Goal: Information Seeking & Learning: Learn about a topic

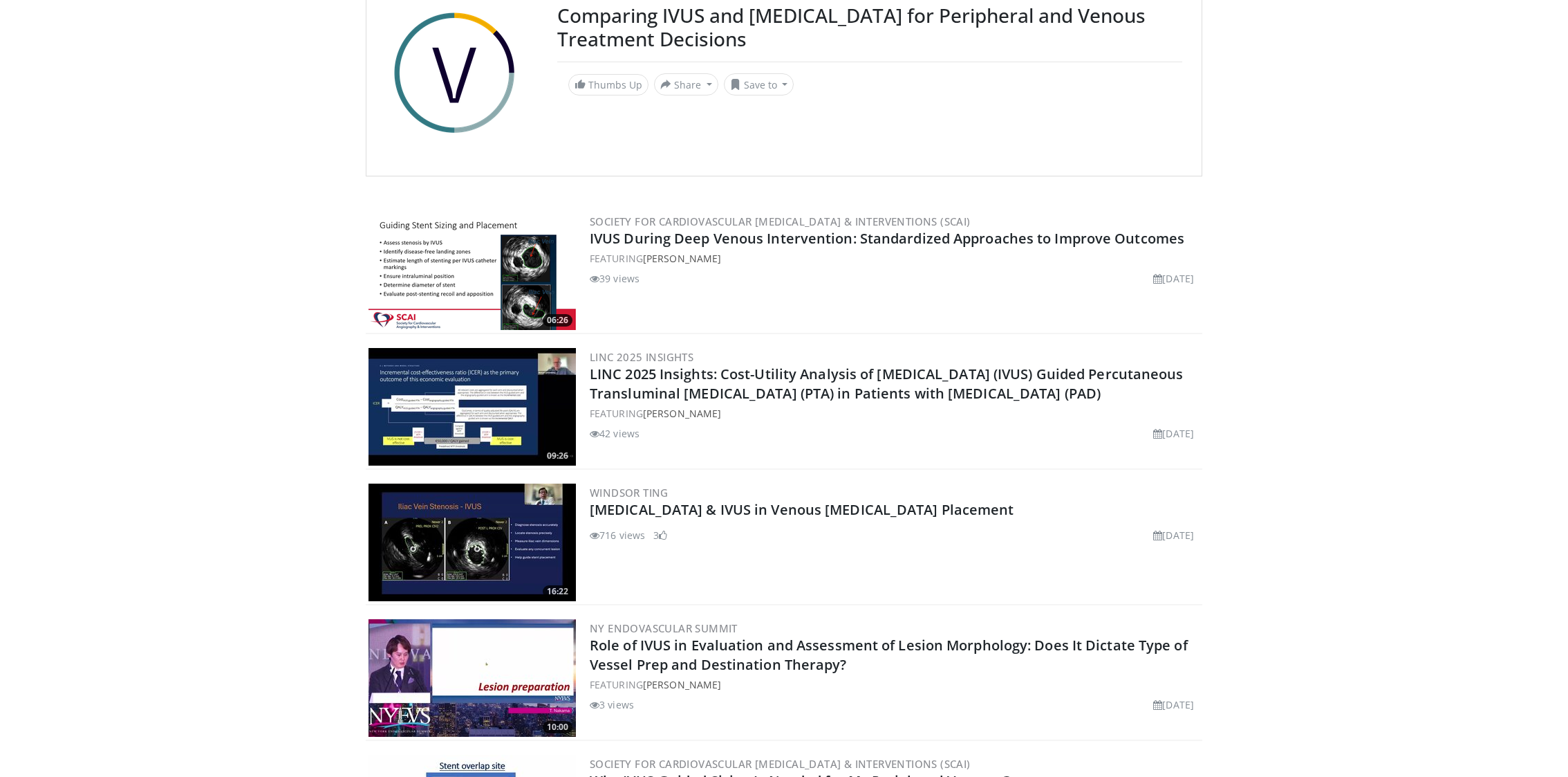
scroll to position [134, 0]
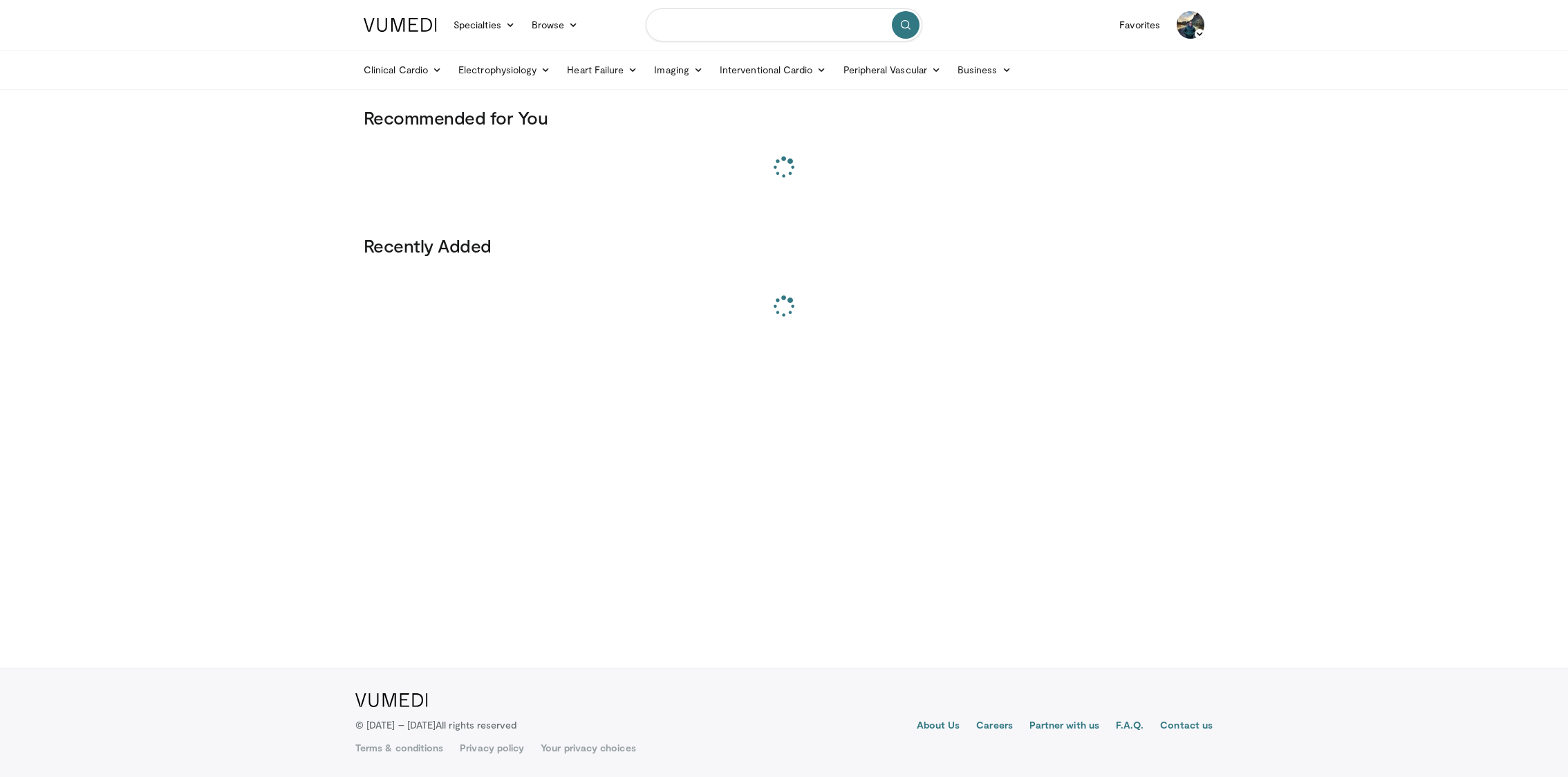
click at [730, 22] on input "Search topics, interventions" at bounding box center [783, 25] width 276 height 33
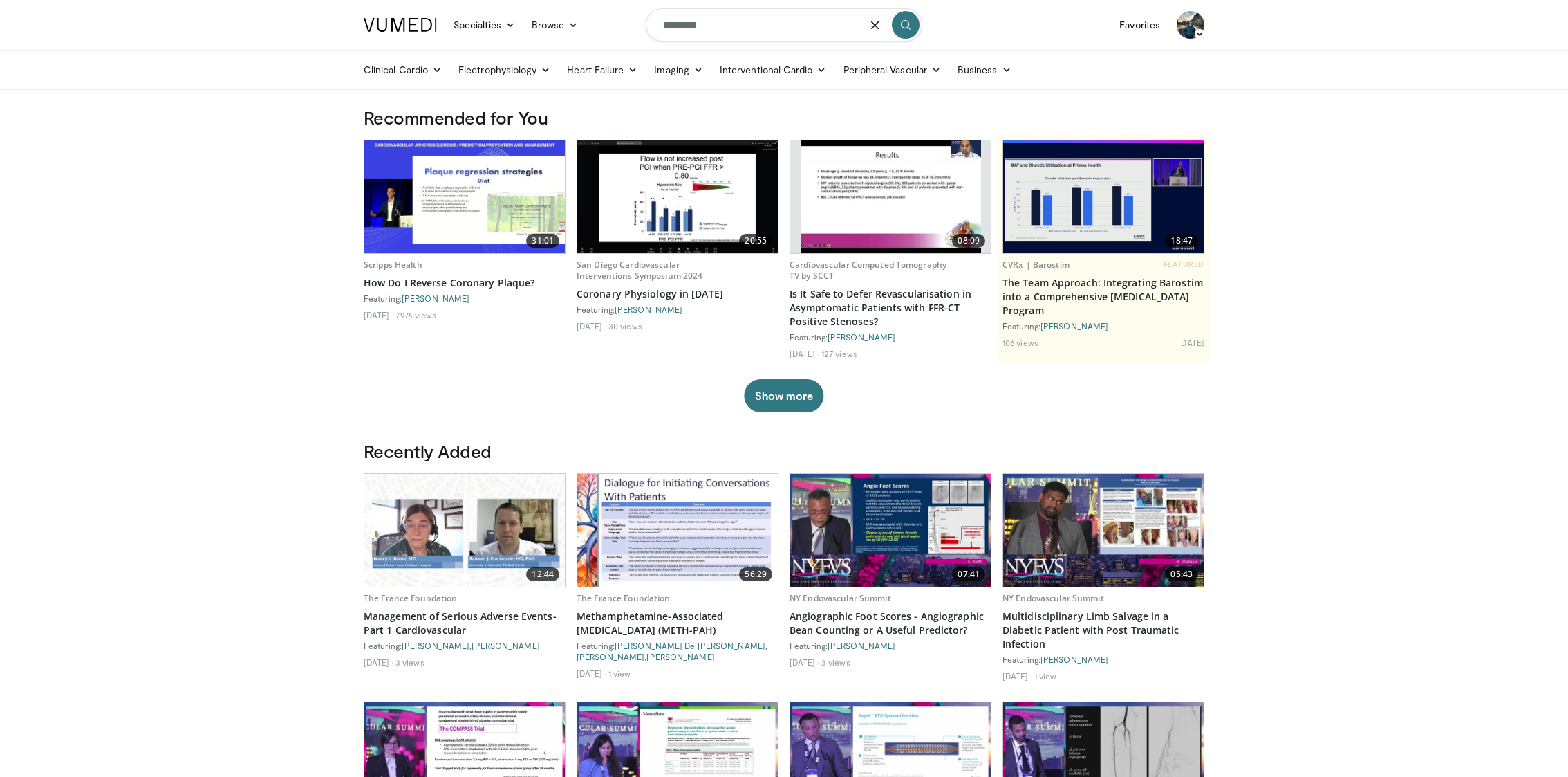
type input "********"
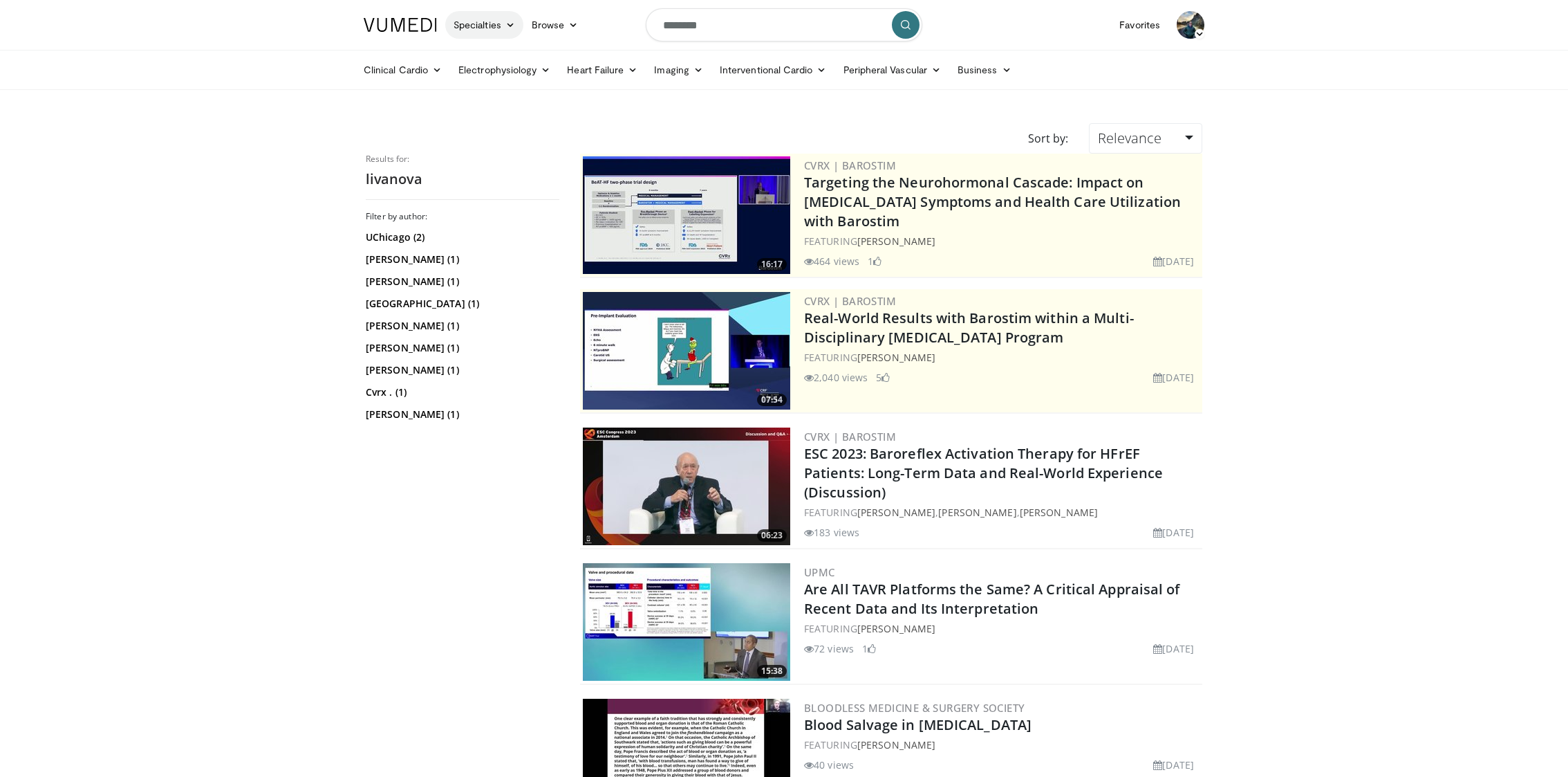
click at [498, 25] on link "Specialties" at bounding box center [484, 25] width 78 height 27
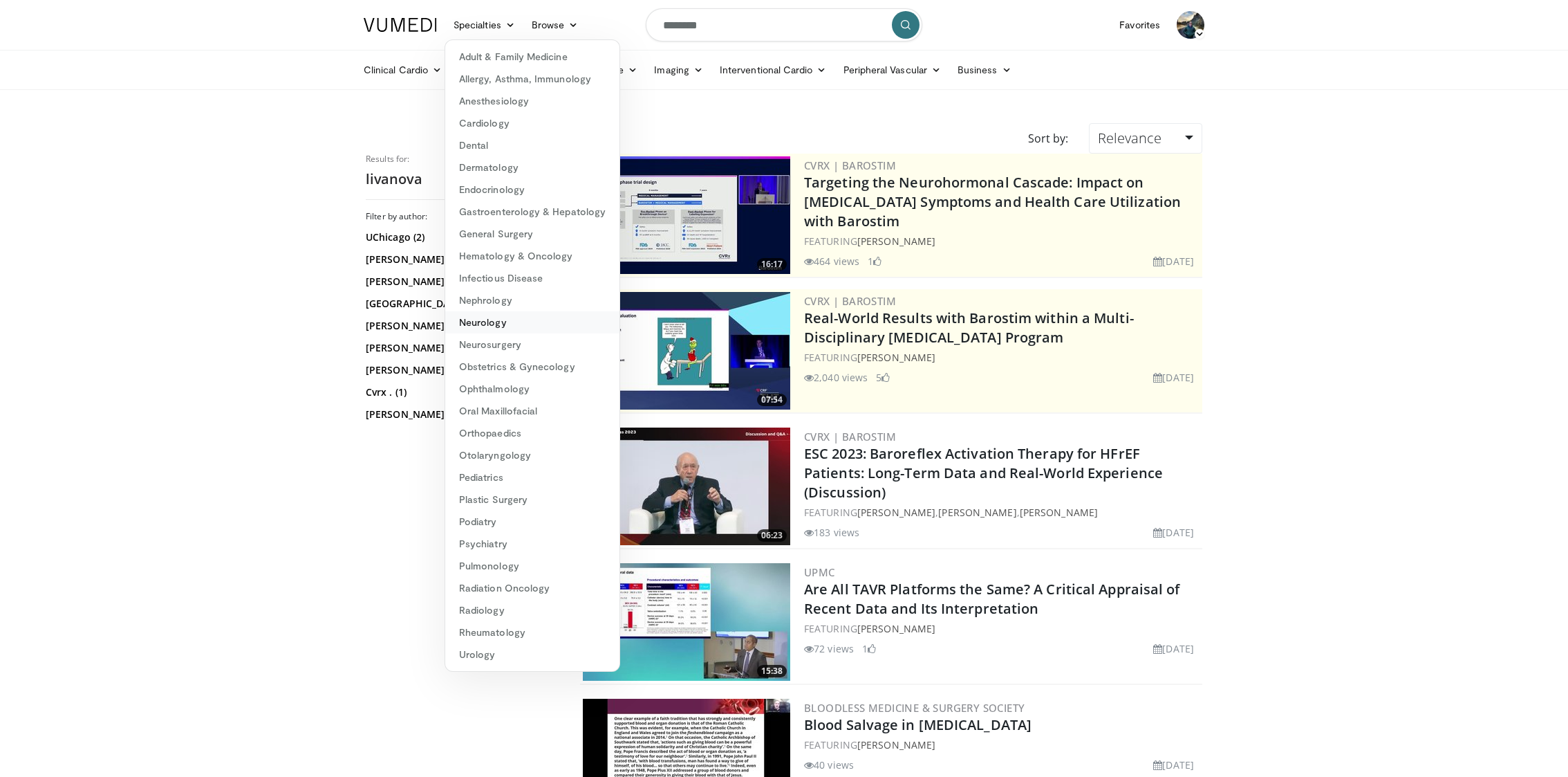
click at [525, 324] on link "Neurology" at bounding box center [532, 322] width 174 height 22
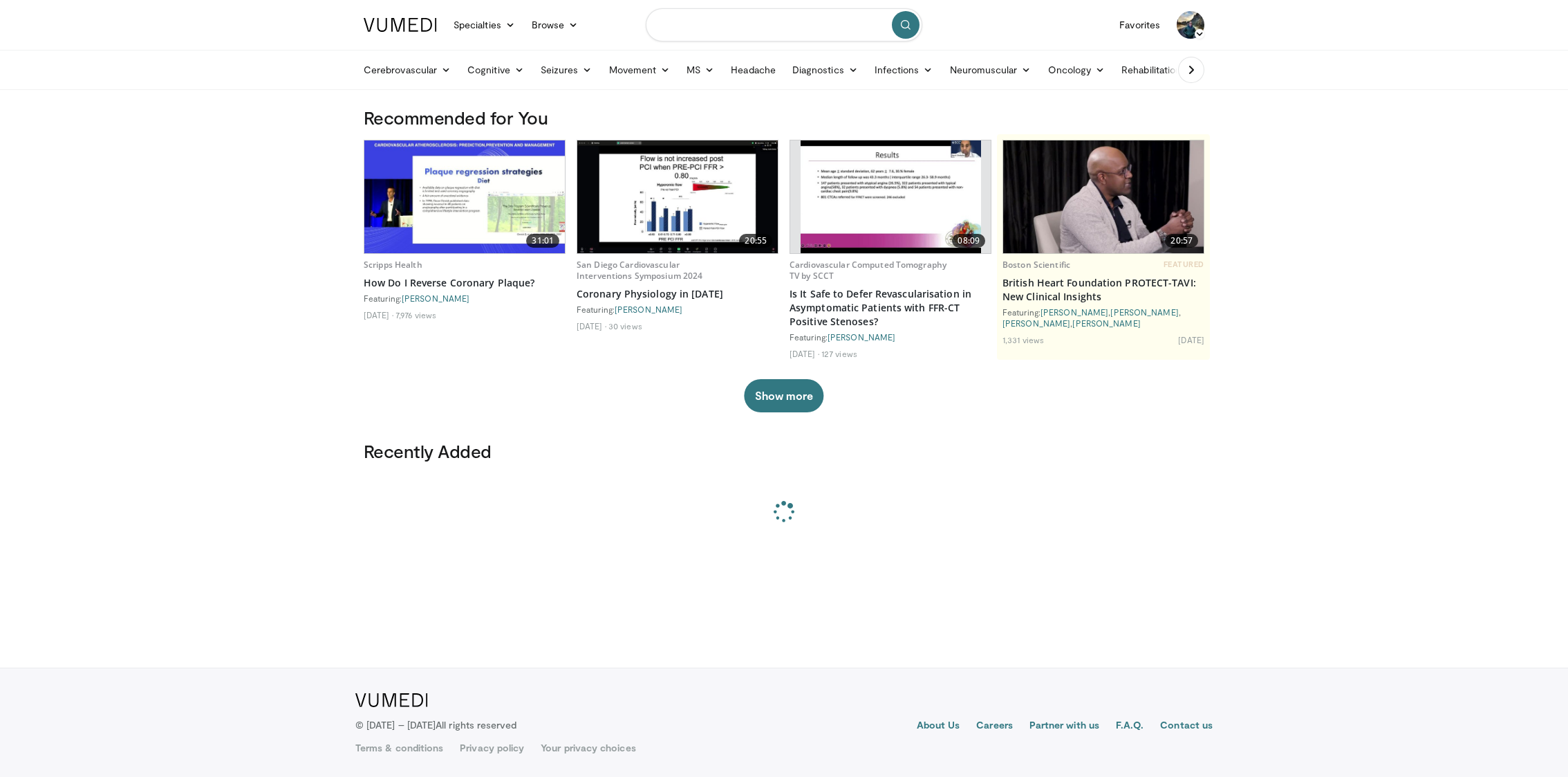
click at [762, 33] on input "Search topics, interventions" at bounding box center [783, 25] width 276 height 33
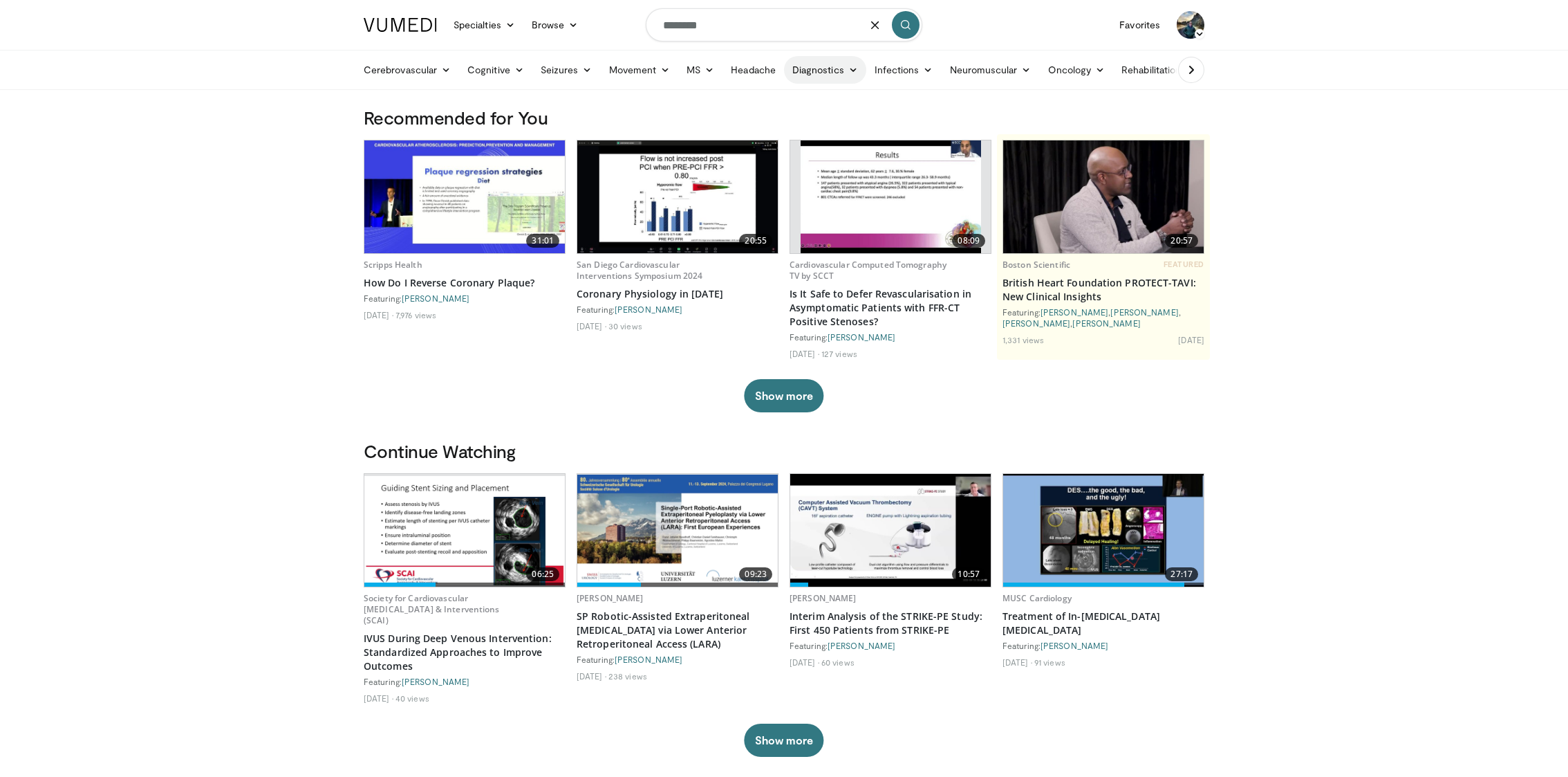
type input "********"
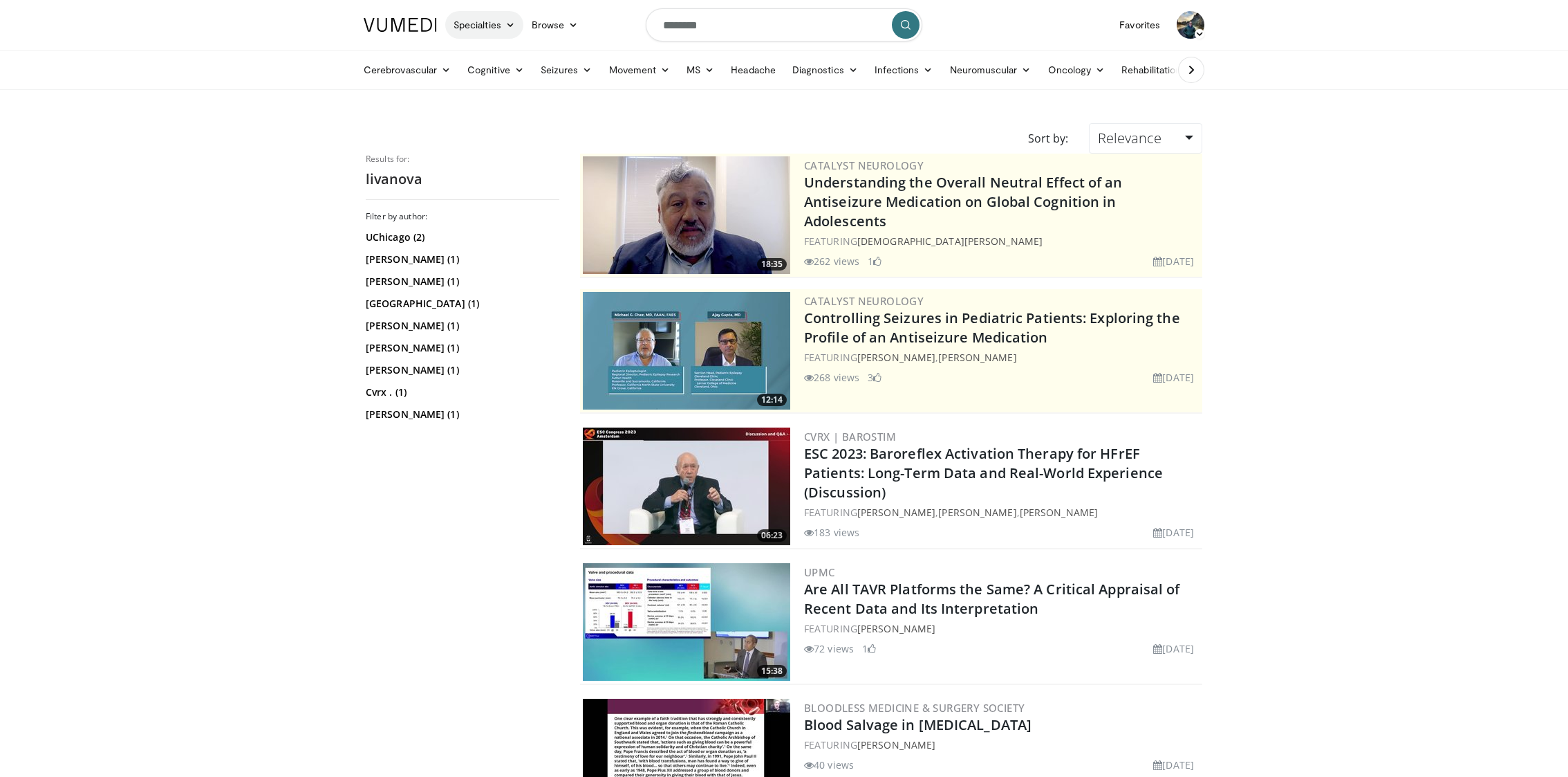
click at [509, 22] on icon at bounding box center [510, 25] width 9 height 9
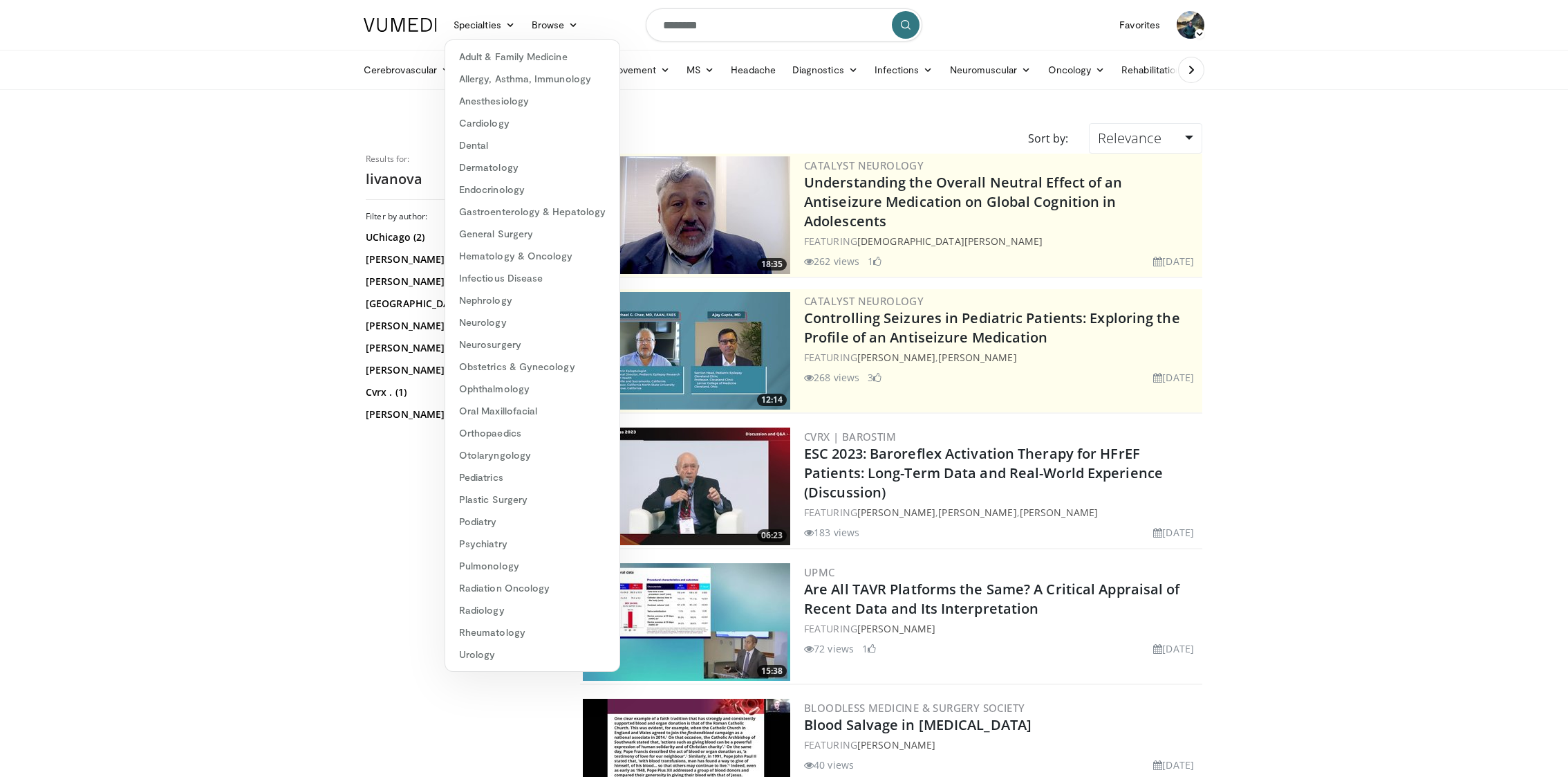
click at [172, 334] on body "Specialties Adult & Family Medicine Allergy, Asthma, Immunology Anesthesiology …" at bounding box center [784, 687] width 1568 height 1375
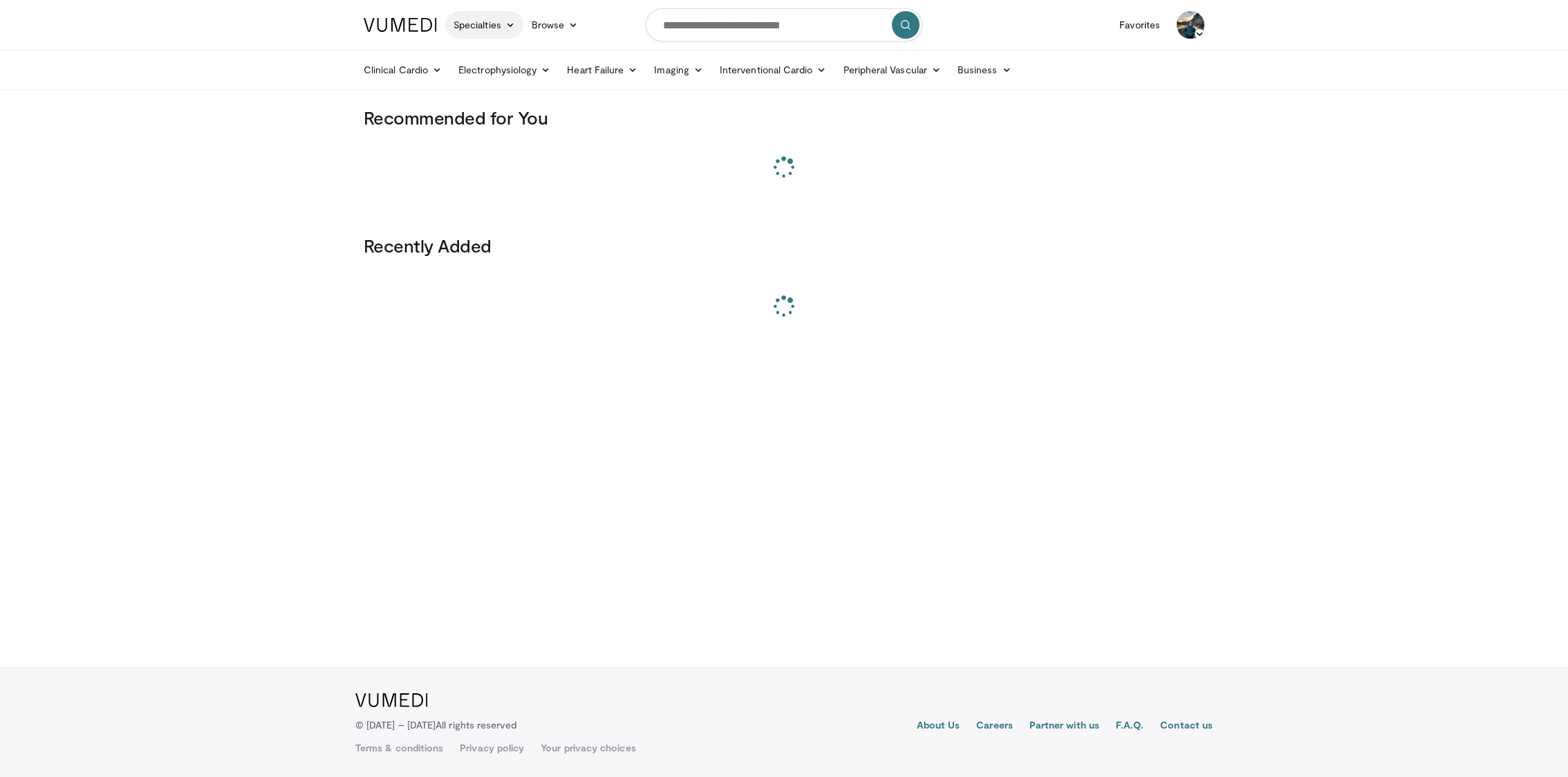
click at [495, 13] on link "Specialties" at bounding box center [484, 25] width 78 height 27
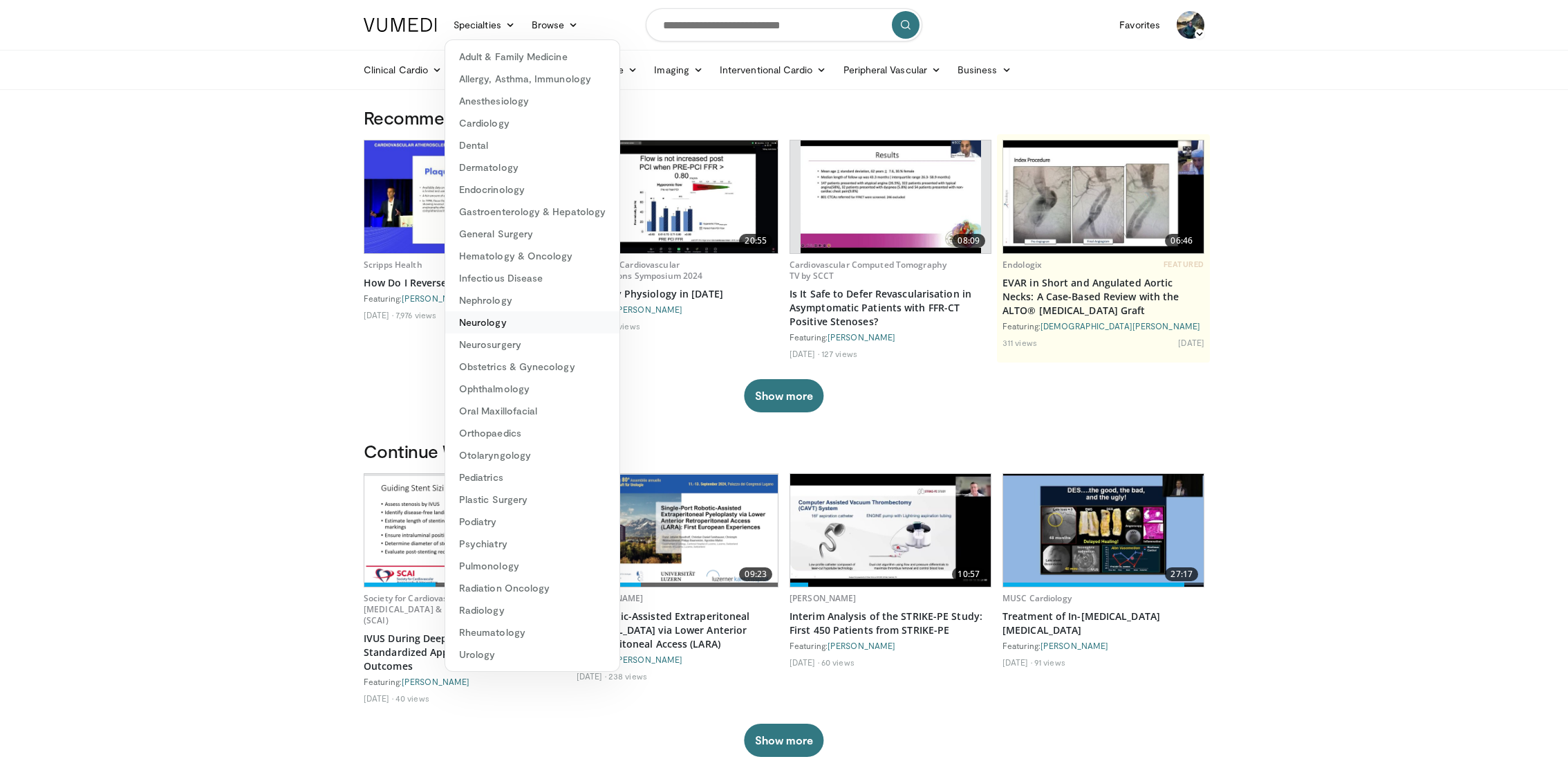
click at [511, 314] on link "Neurology" at bounding box center [532, 322] width 174 height 22
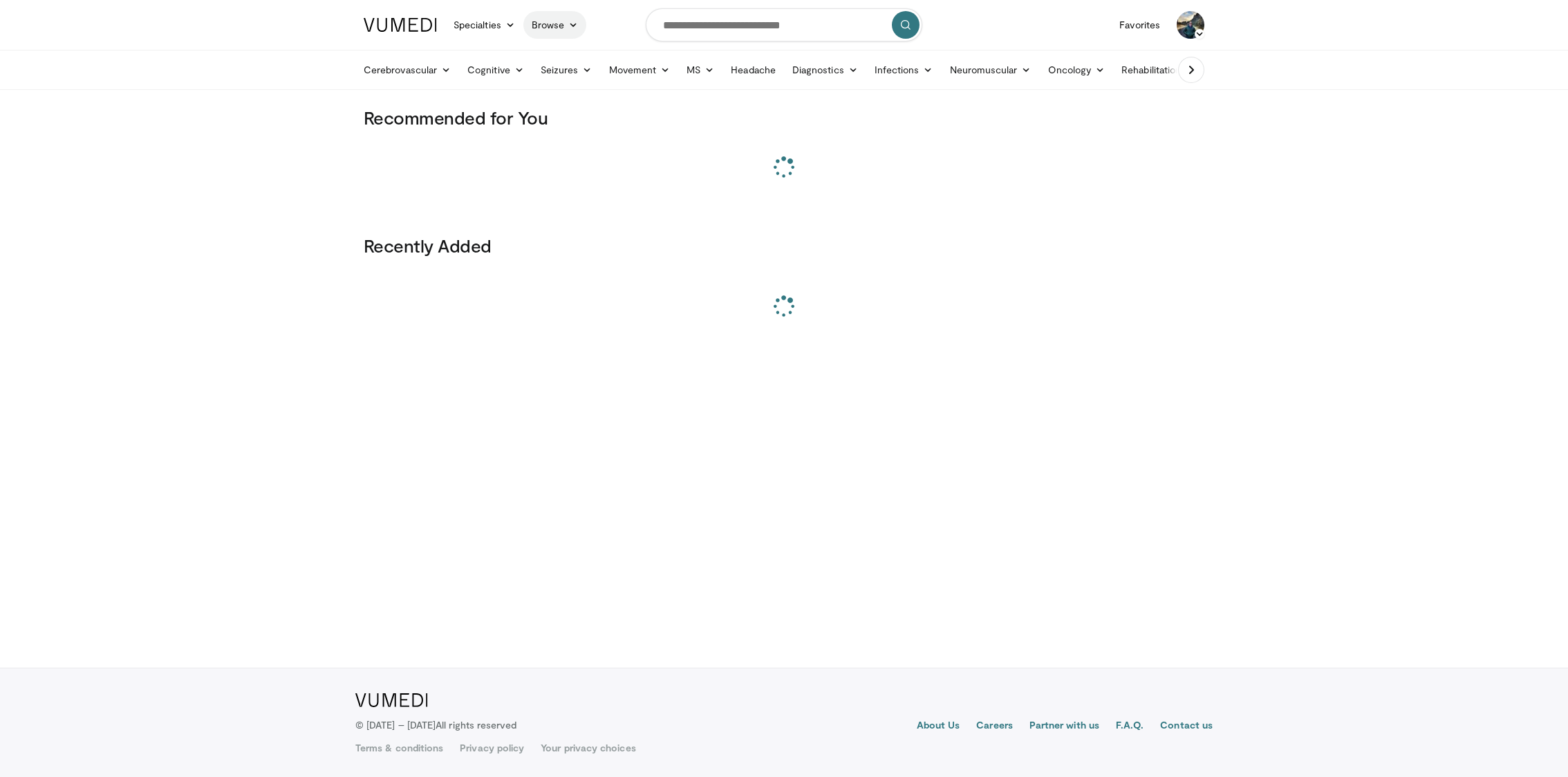
click at [572, 25] on icon at bounding box center [572, 25] width 9 height 9
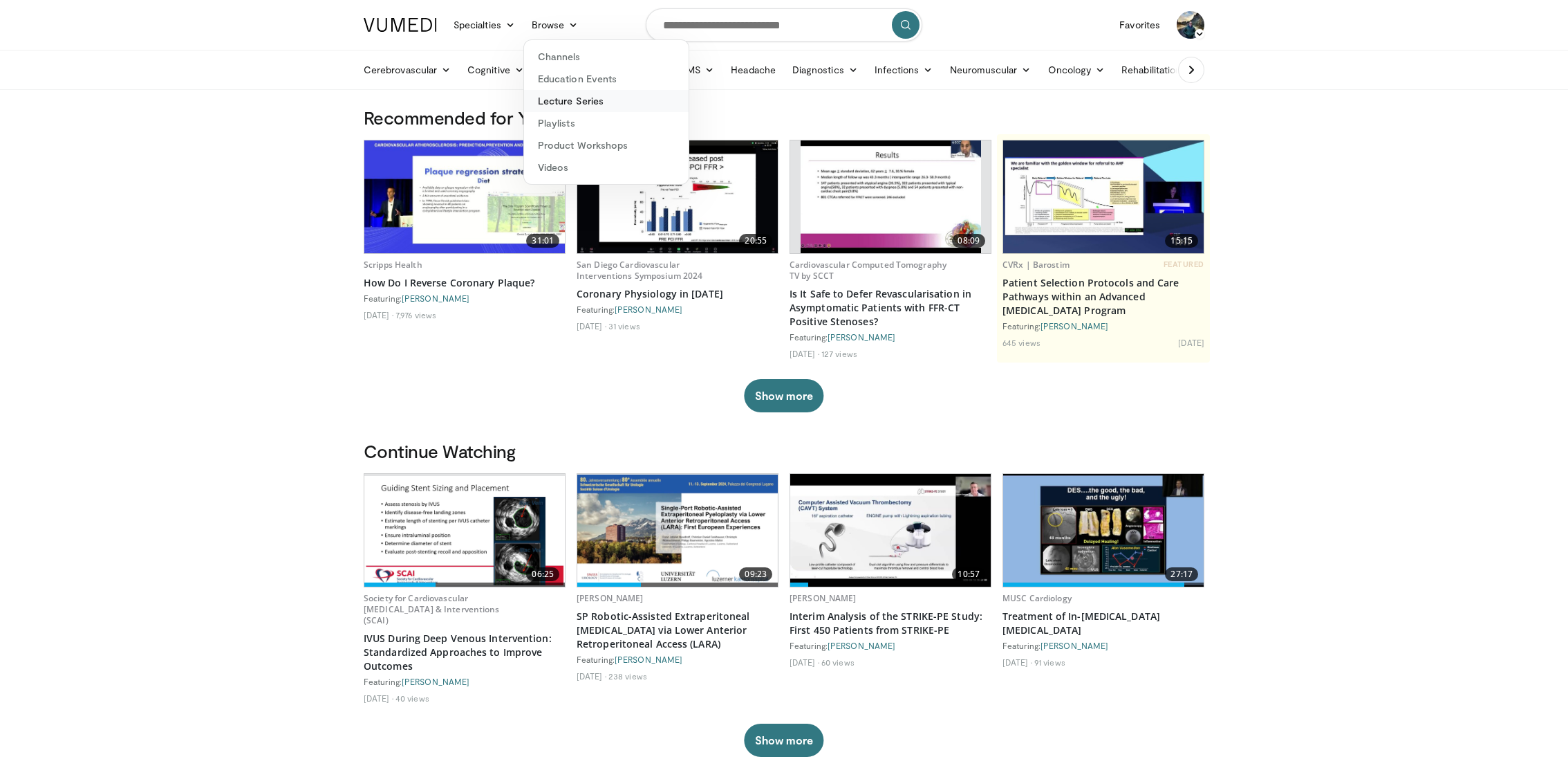
click at [596, 103] on link "Lecture Series" at bounding box center [606, 101] width 165 height 22
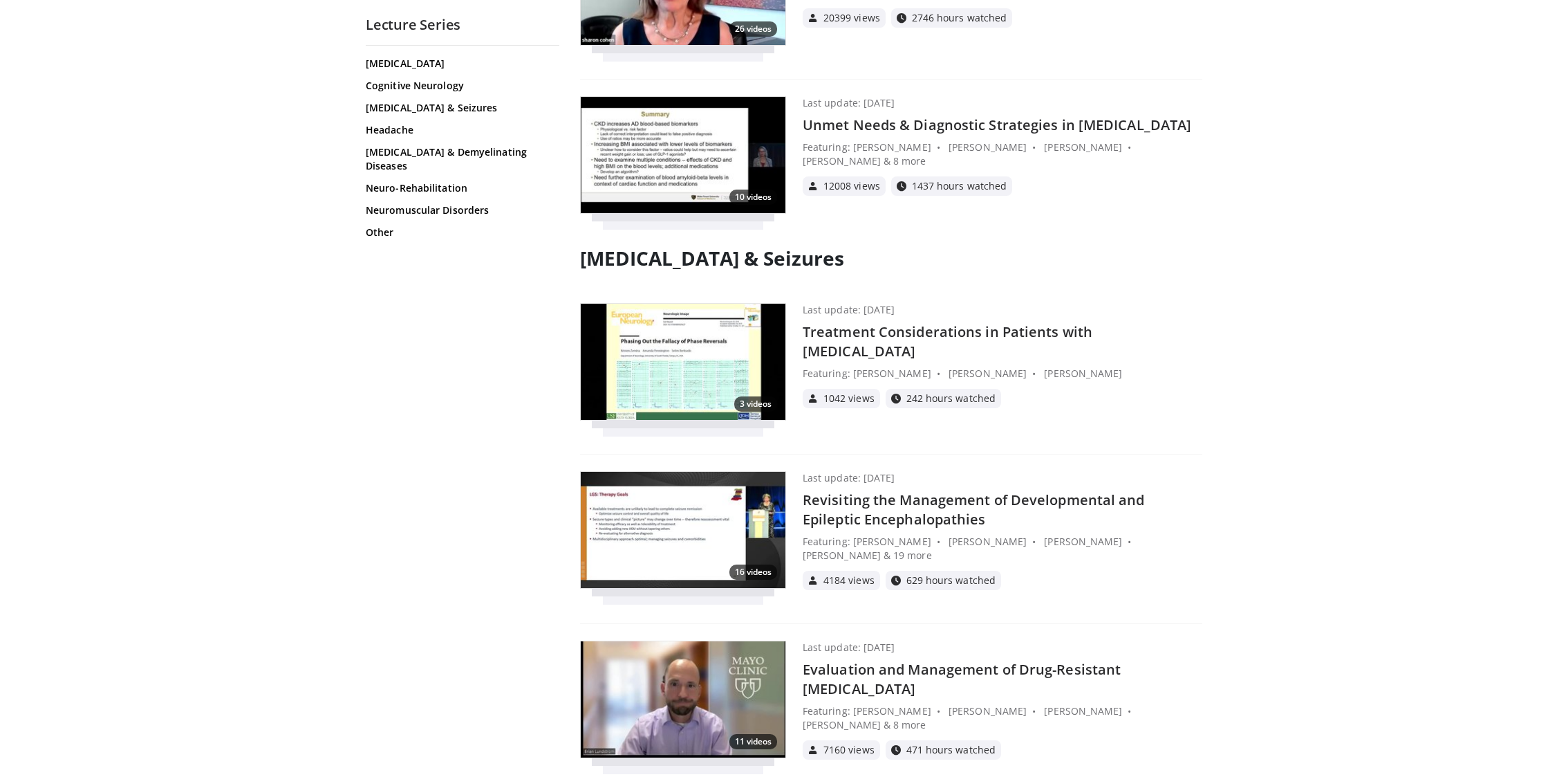
scroll to position [474, 0]
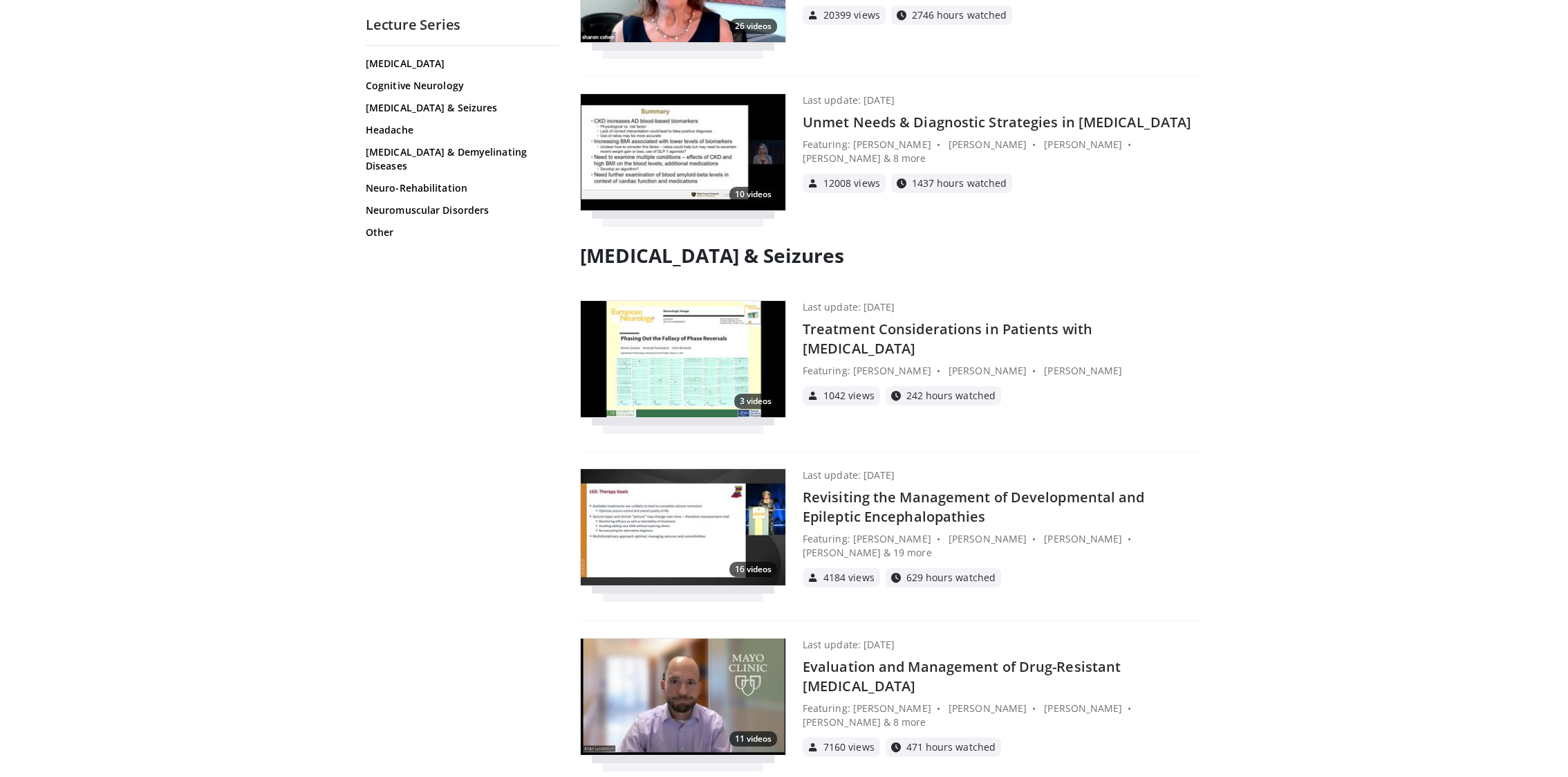
click at [1093, 334] on h4 "Treatment Considerations in Patients with [MEDICAL_DATA]" at bounding box center [1003, 339] width 400 height 39
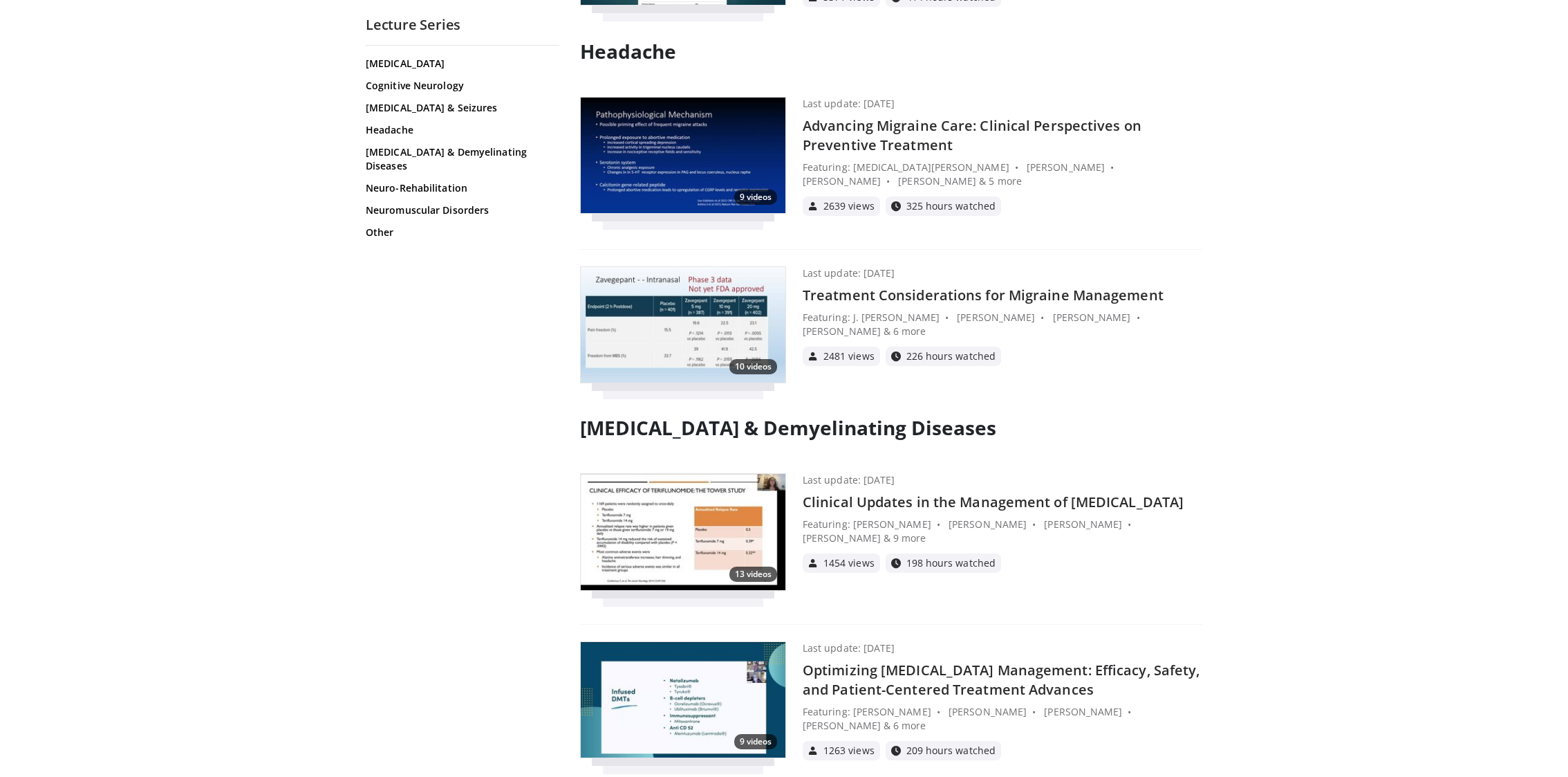
scroll to position [1392, 0]
click at [390, 239] on div "Cerebrovascular Disease Cognitive Neurology Epilepsy & Seizures Headache Multip…" at bounding box center [463, 410] width 193 height 706
click at [389, 233] on link "Other" at bounding box center [461, 232] width 190 height 14
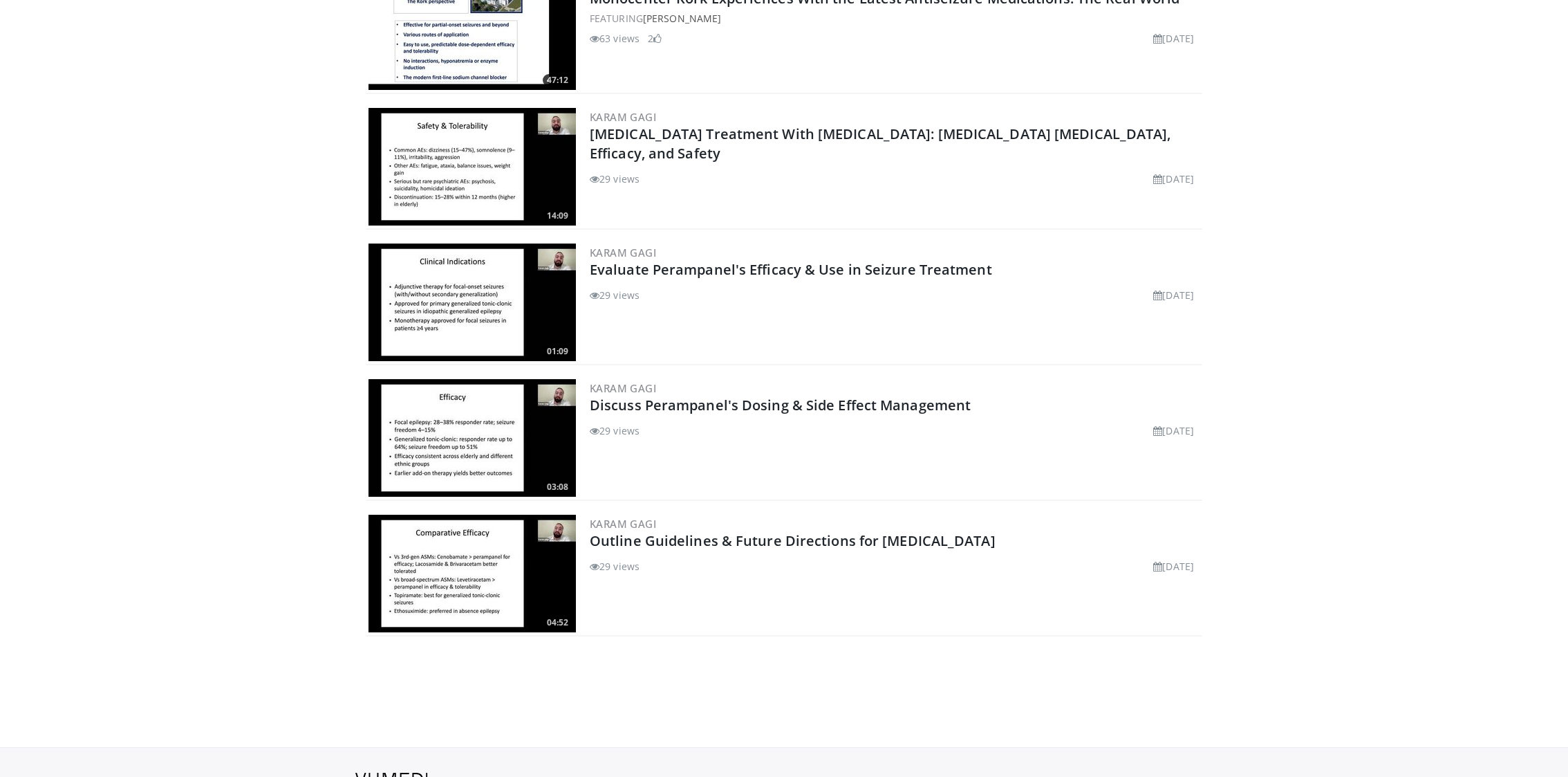
scroll to position [1123, 0]
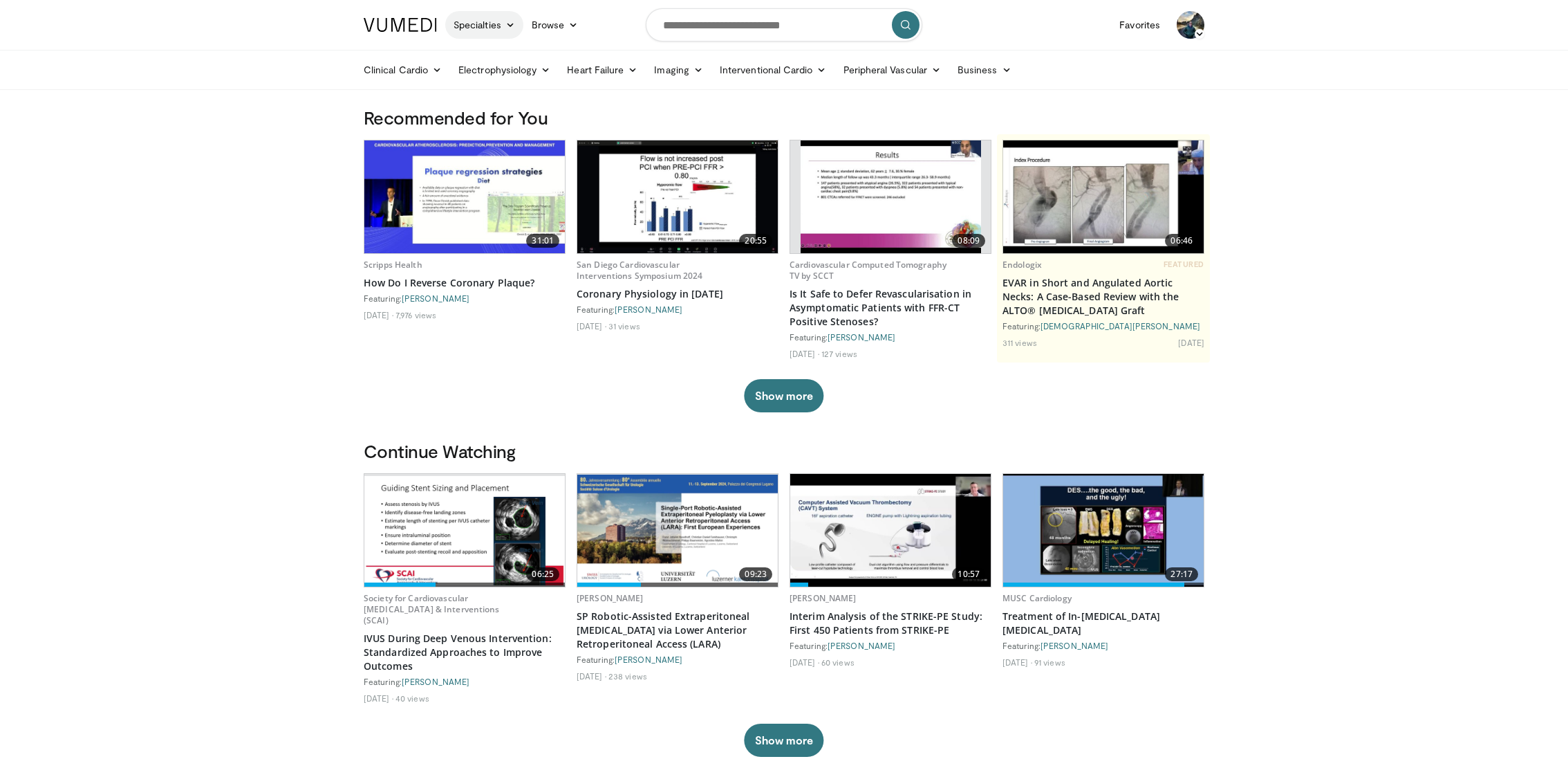
click at [499, 30] on link "Specialties" at bounding box center [484, 25] width 78 height 27
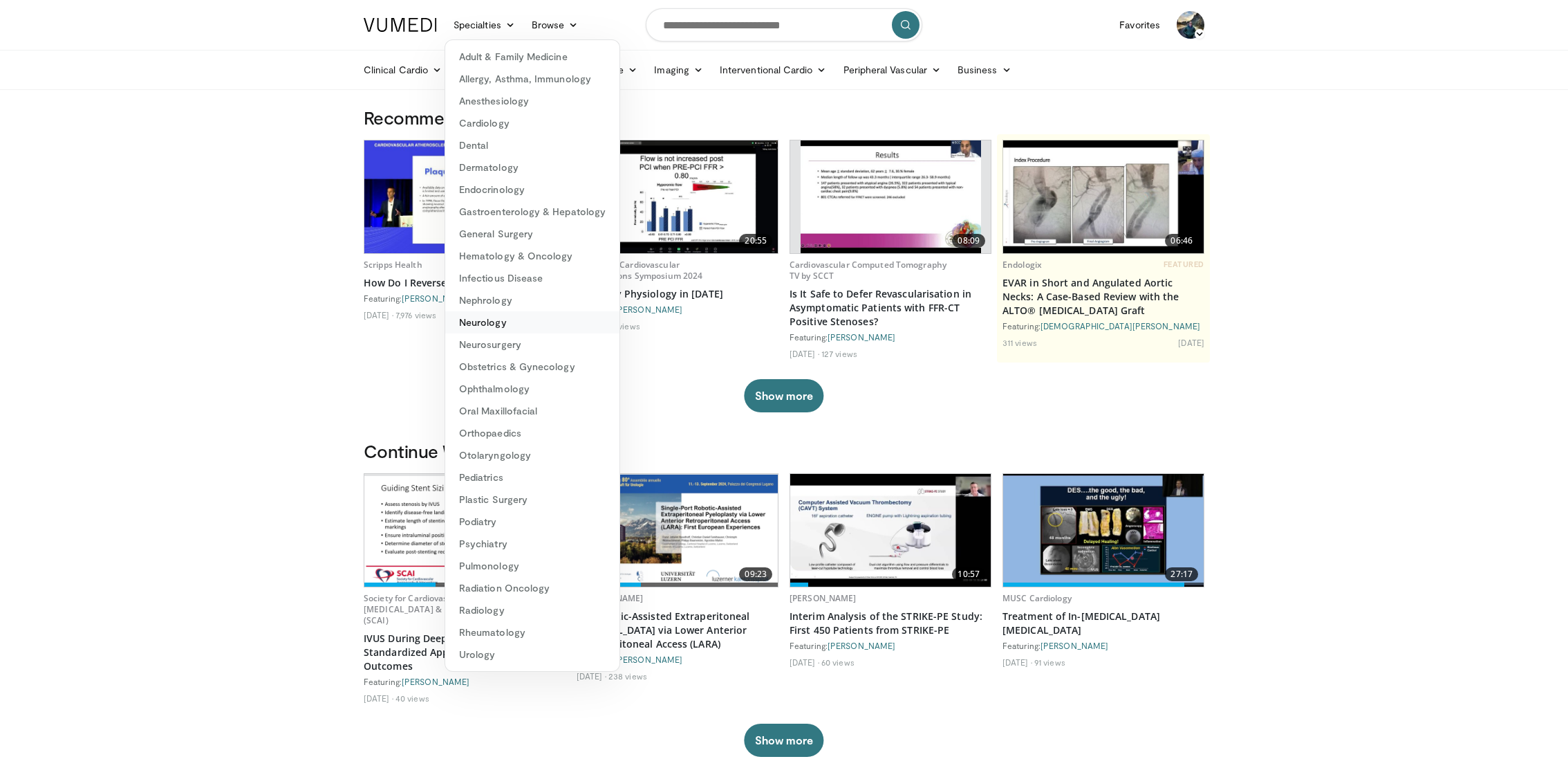
click at [537, 324] on link "Neurology" at bounding box center [532, 322] width 174 height 22
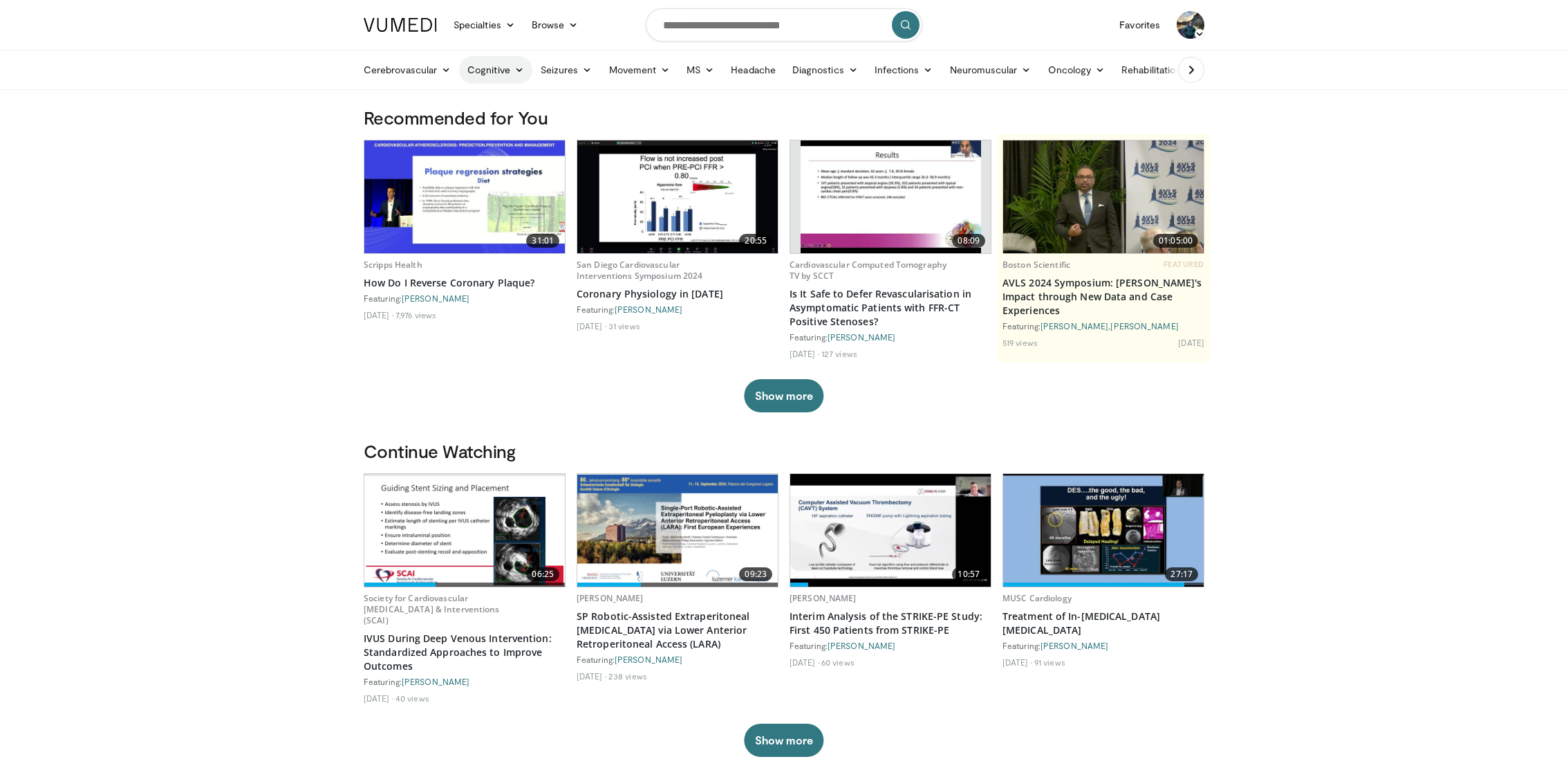
click at [502, 74] on link "Cognitive" at bounding box center [496, 70] width 74 height 27
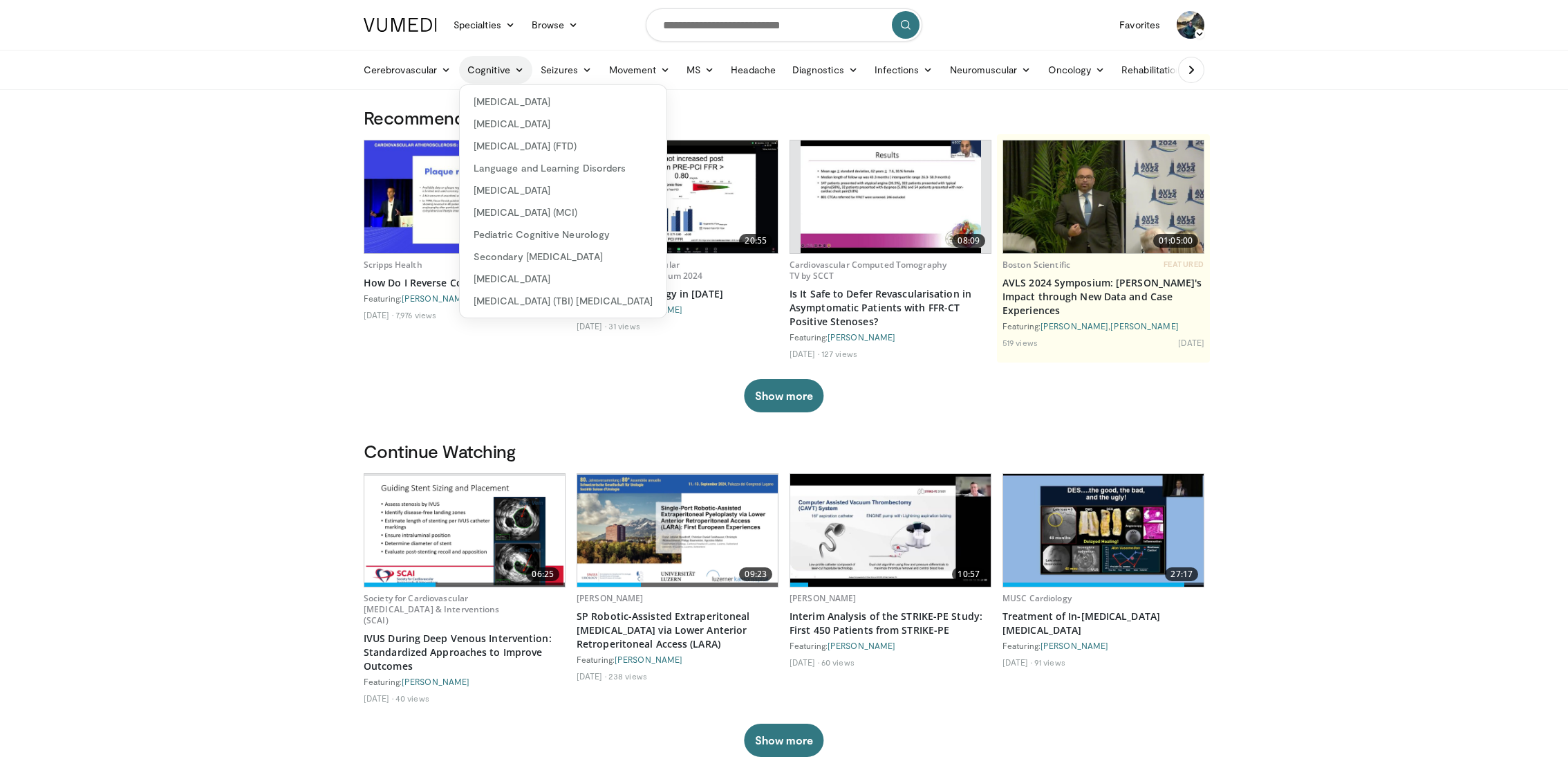
click at [501, 71] on link "Cognitive" at bounding box center [496, 70] width 74 height 27
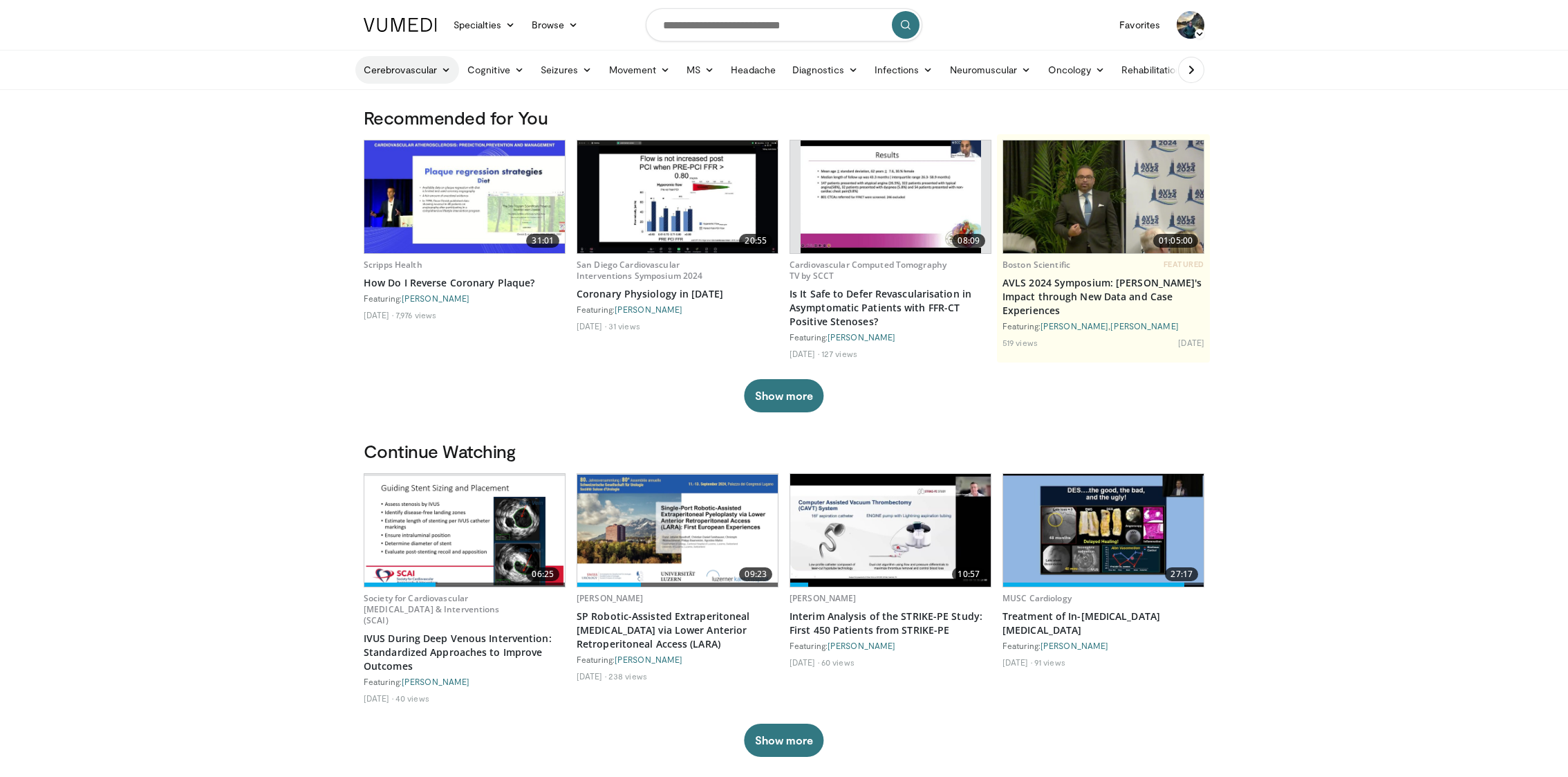
click at [436, 74] on link "Cerebrovascular" at bounding box center [407, 70] width 104 height 27
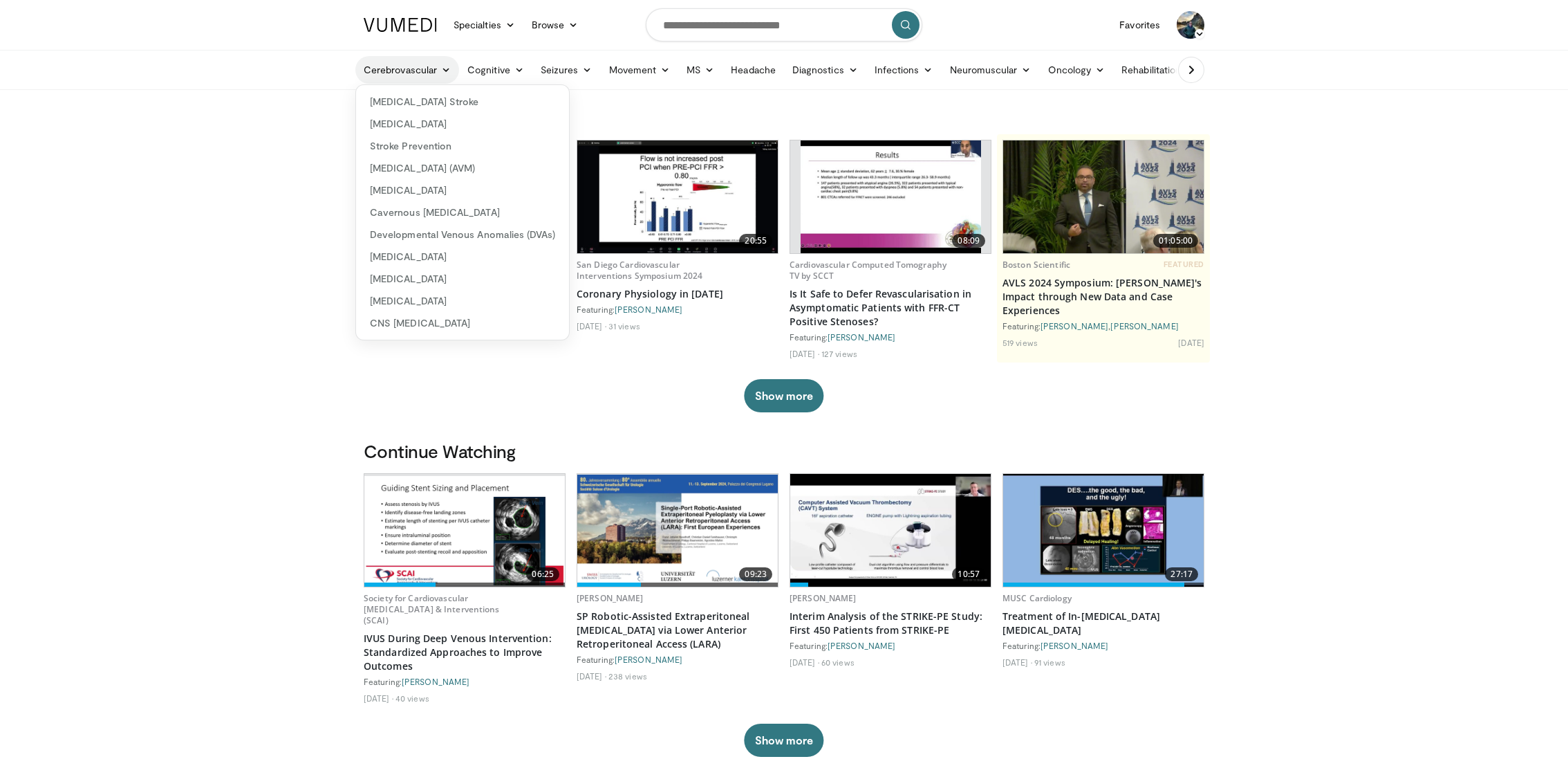
click at [437, 73] on link "Cerebrovascular" at bounding box center [407, 70] width 104 height 27
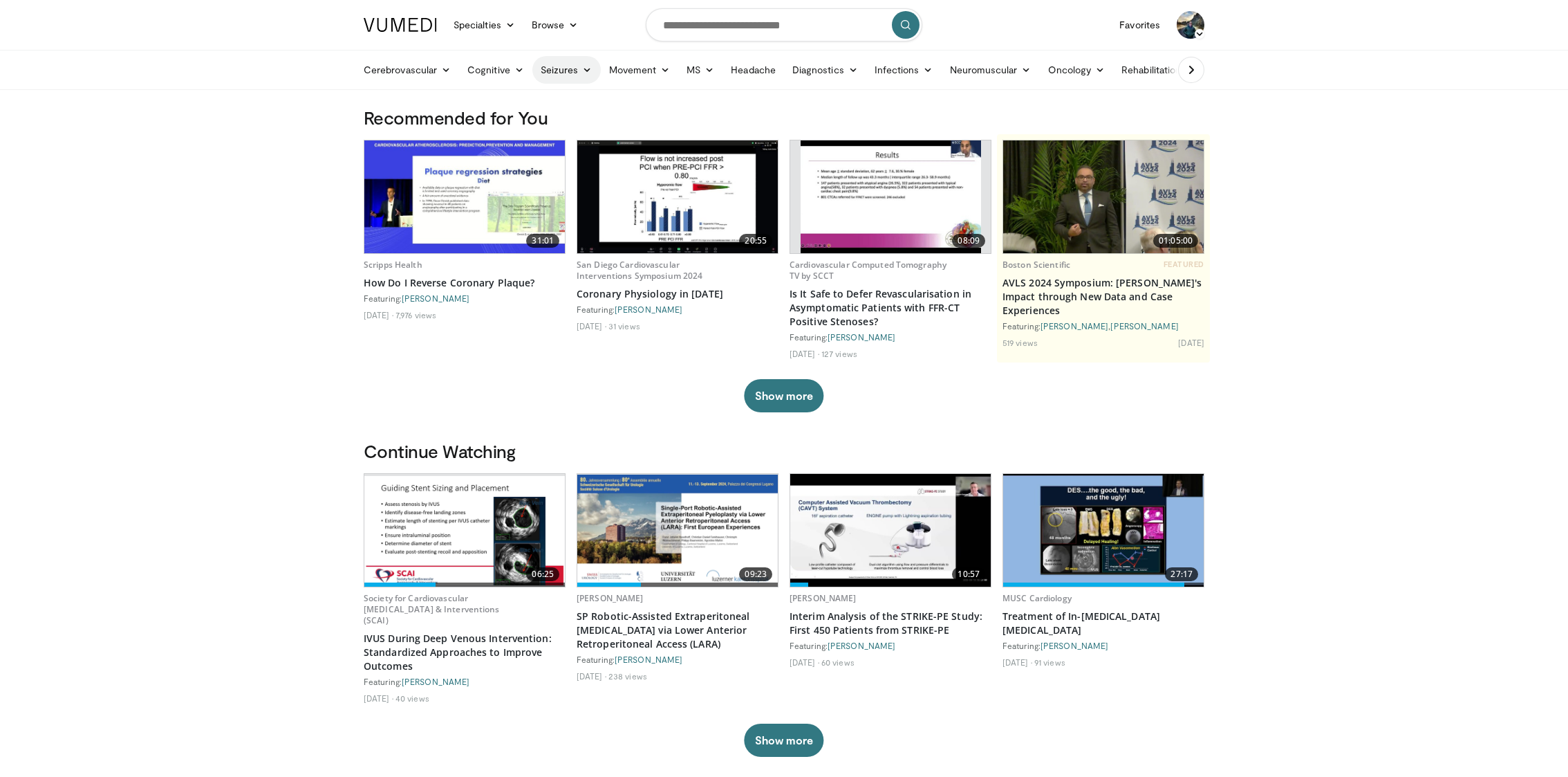
click at [586, 64] on link "Seizures" at bounding box center [566, 70] width 69 height 27
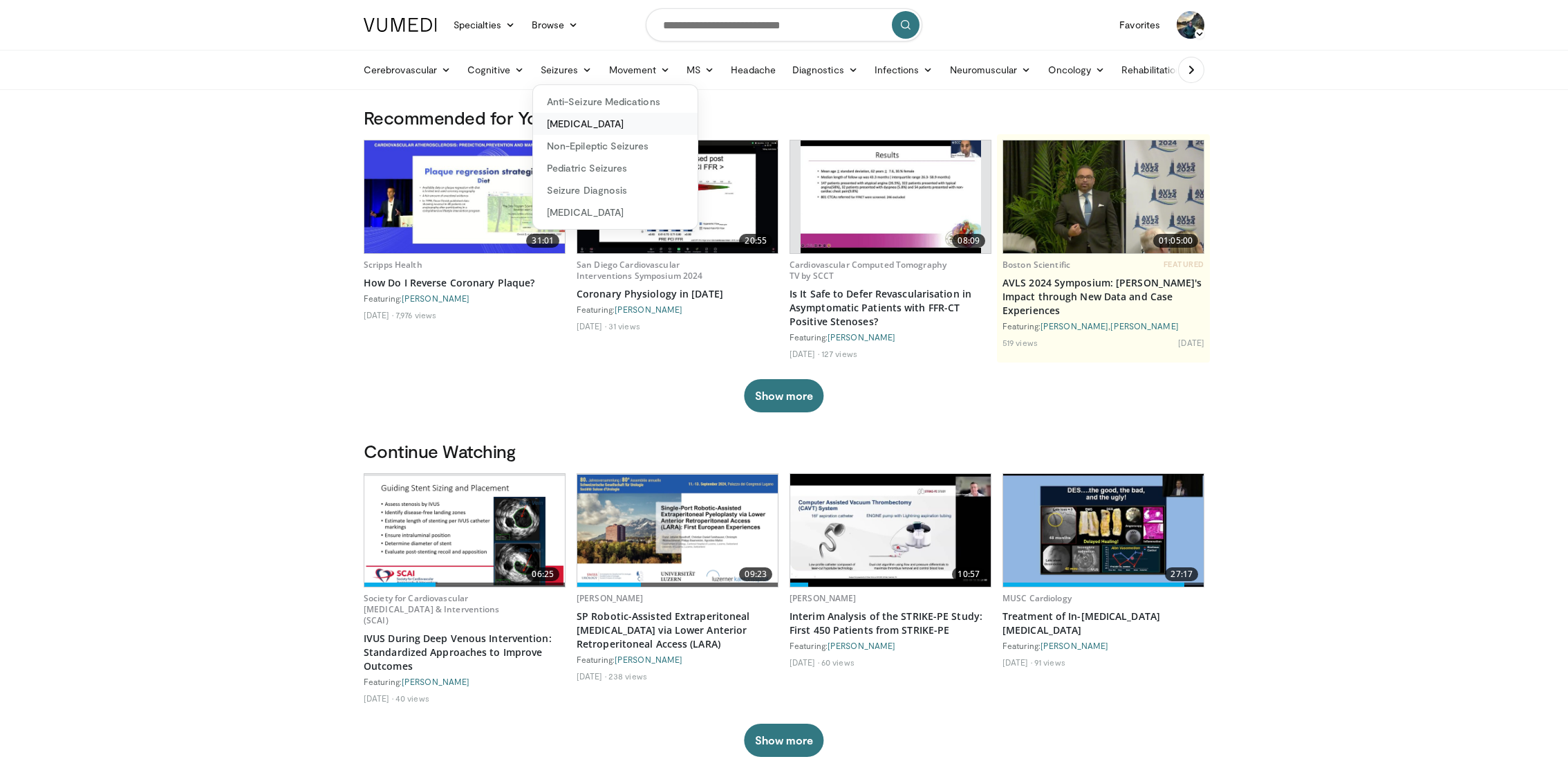
click at [597, 119] on link "[MEDICAL_DATA]" at bounding box center [615, 123] width 165 height 22
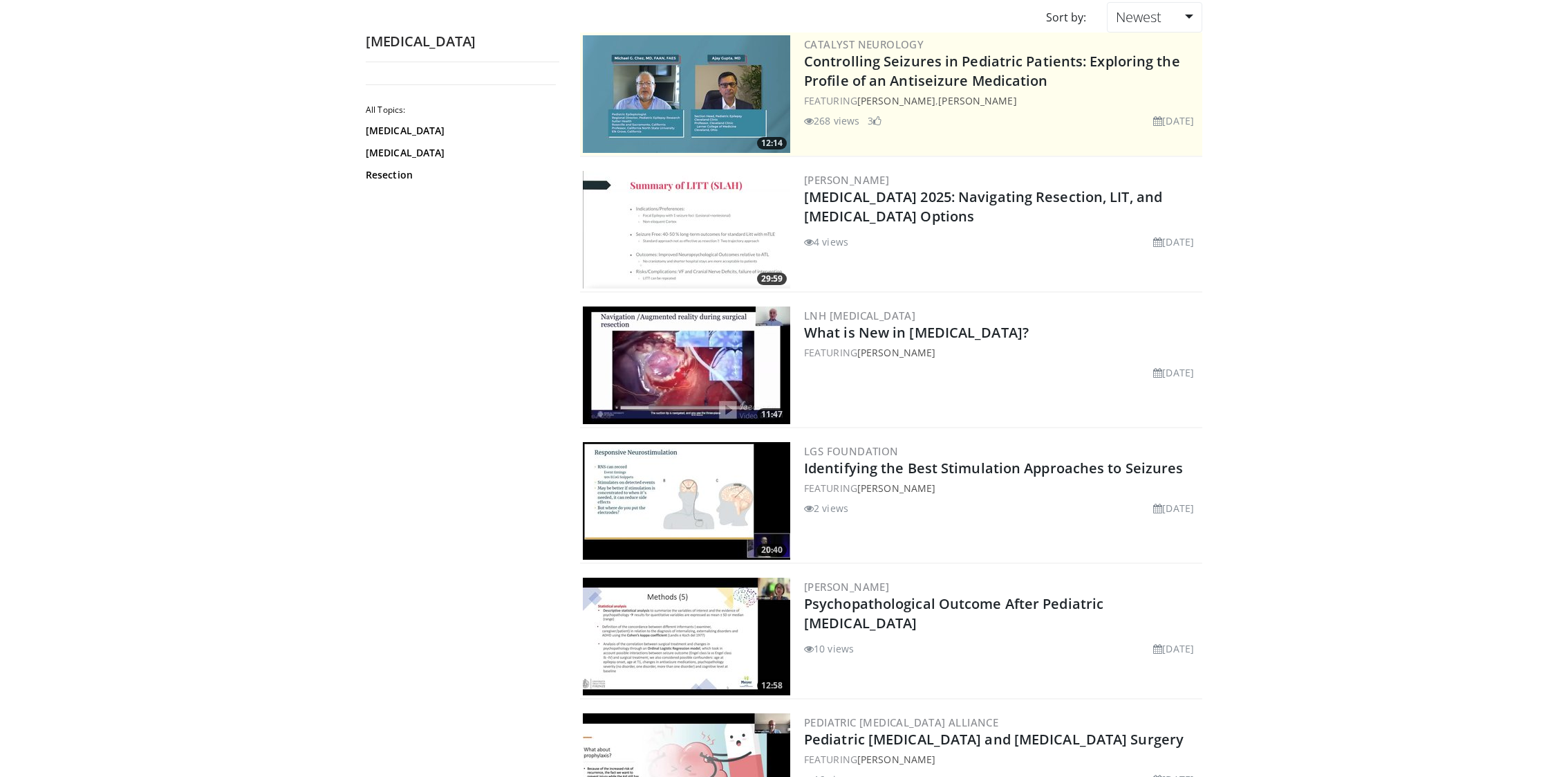
scroll to position [131, 0]
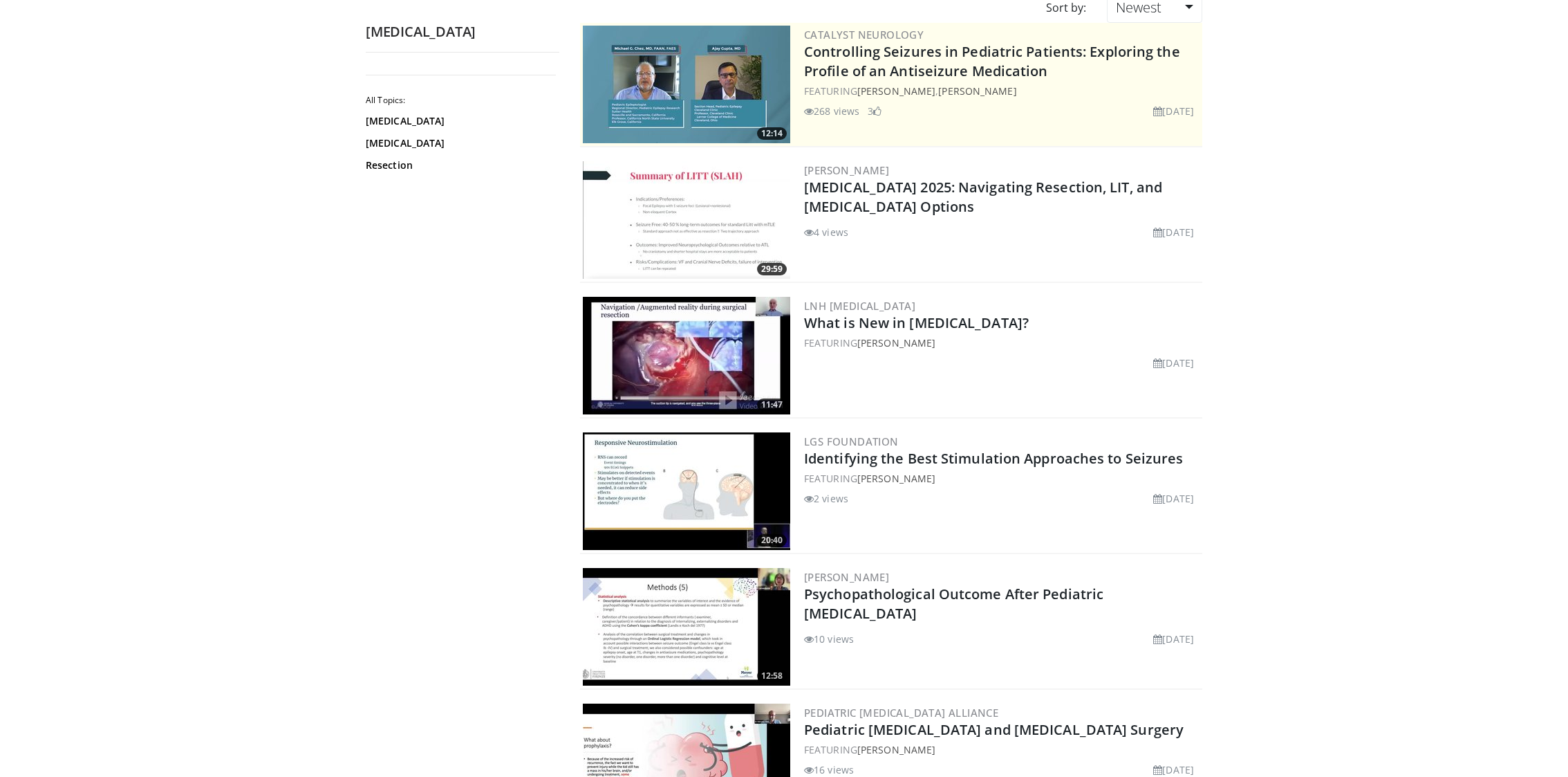
click at [714, 222] on img at bounding box center [686, 220] width 207 height 118
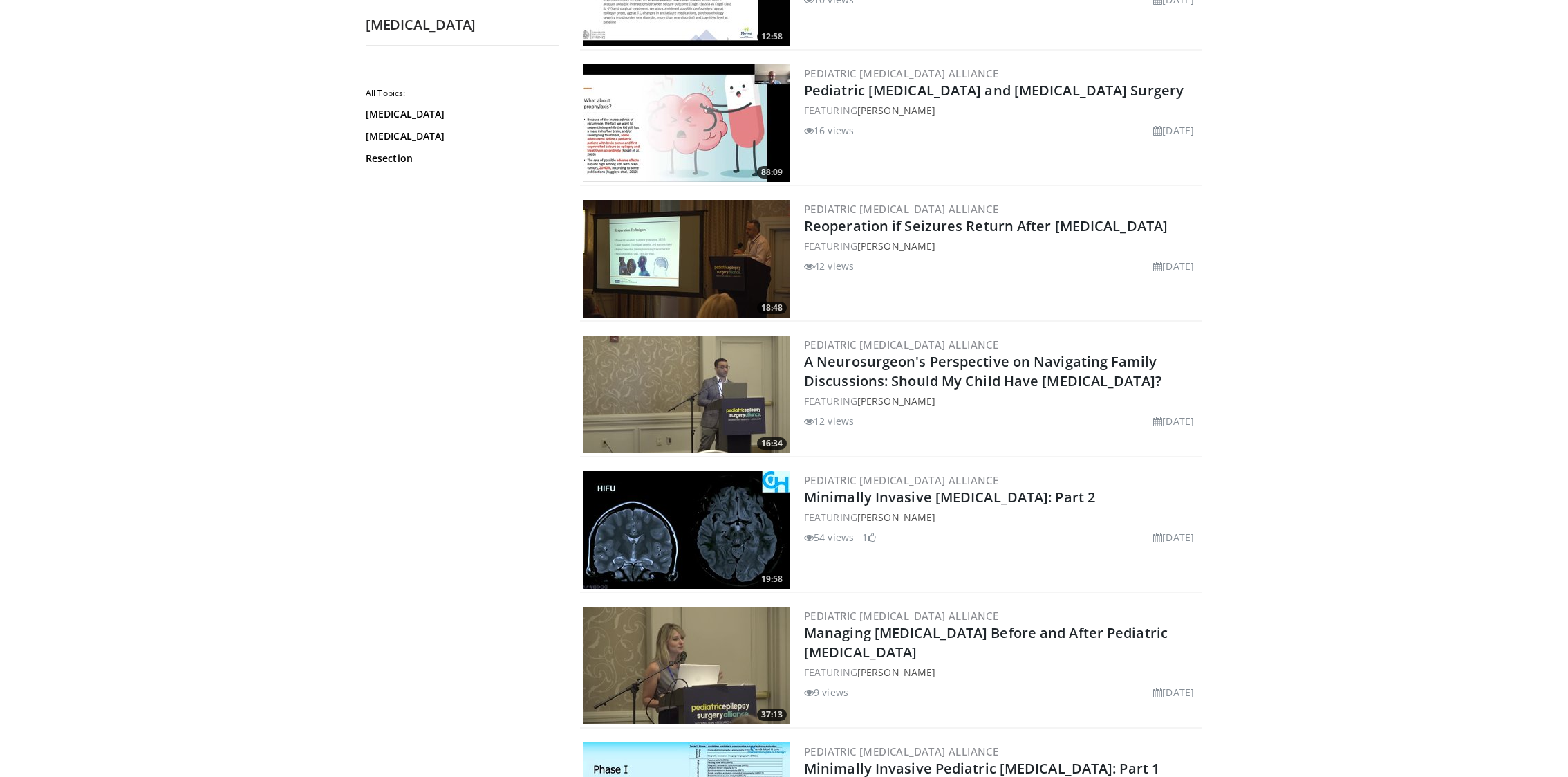
scroll to position [0, 0]
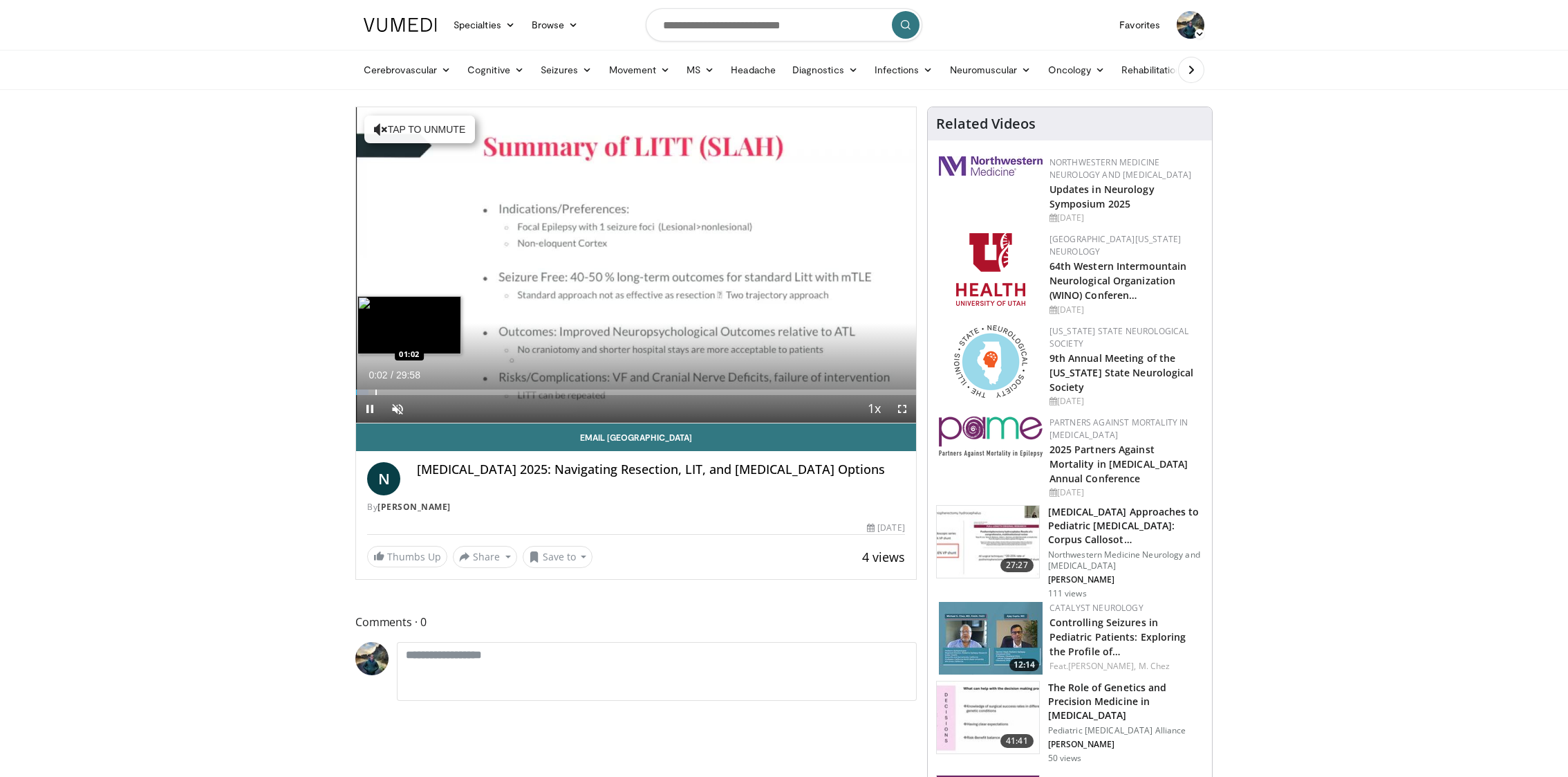
click at [375, 387] on div "Loaded : 2.21% 00:02 01:02" at bounding box center [636, 388] width 560 height 13
click at [401, 385] on div "Loaded : 7.17% 01:05 02:26" at bounding box center [636, 388] width 560 height 13
click at [433, 386] on div "Loaded : 11.12% 02:29 04:08" at bounding box center [636, 388] width 560 height 13
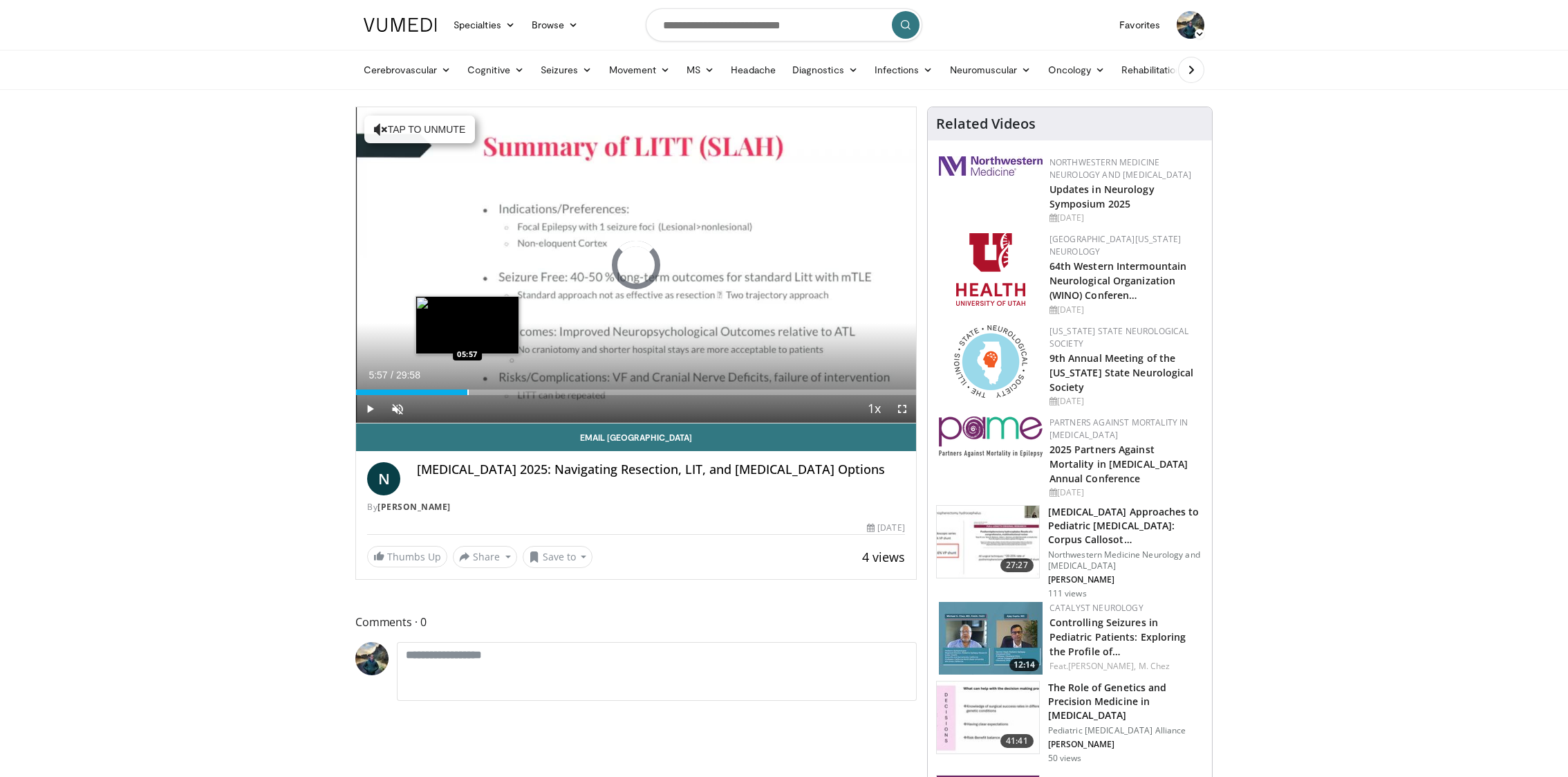
click at [466, 385] on div "Loaded : 17.24% 05:57 05:57" at bounding box center [636, 388] width 560 height 13
click at [483, 385] on div "Loaded : 23.72% 06:02 06:46" at bounding box center [636, 388] width 560 height 13
click at [502, 389] on div "Progress Bar" at bounding box center [503, 392] width 1 height 6
click at [521, 390] on div "Progress Bar" at bounding box center [522, 392] width 1 height 6
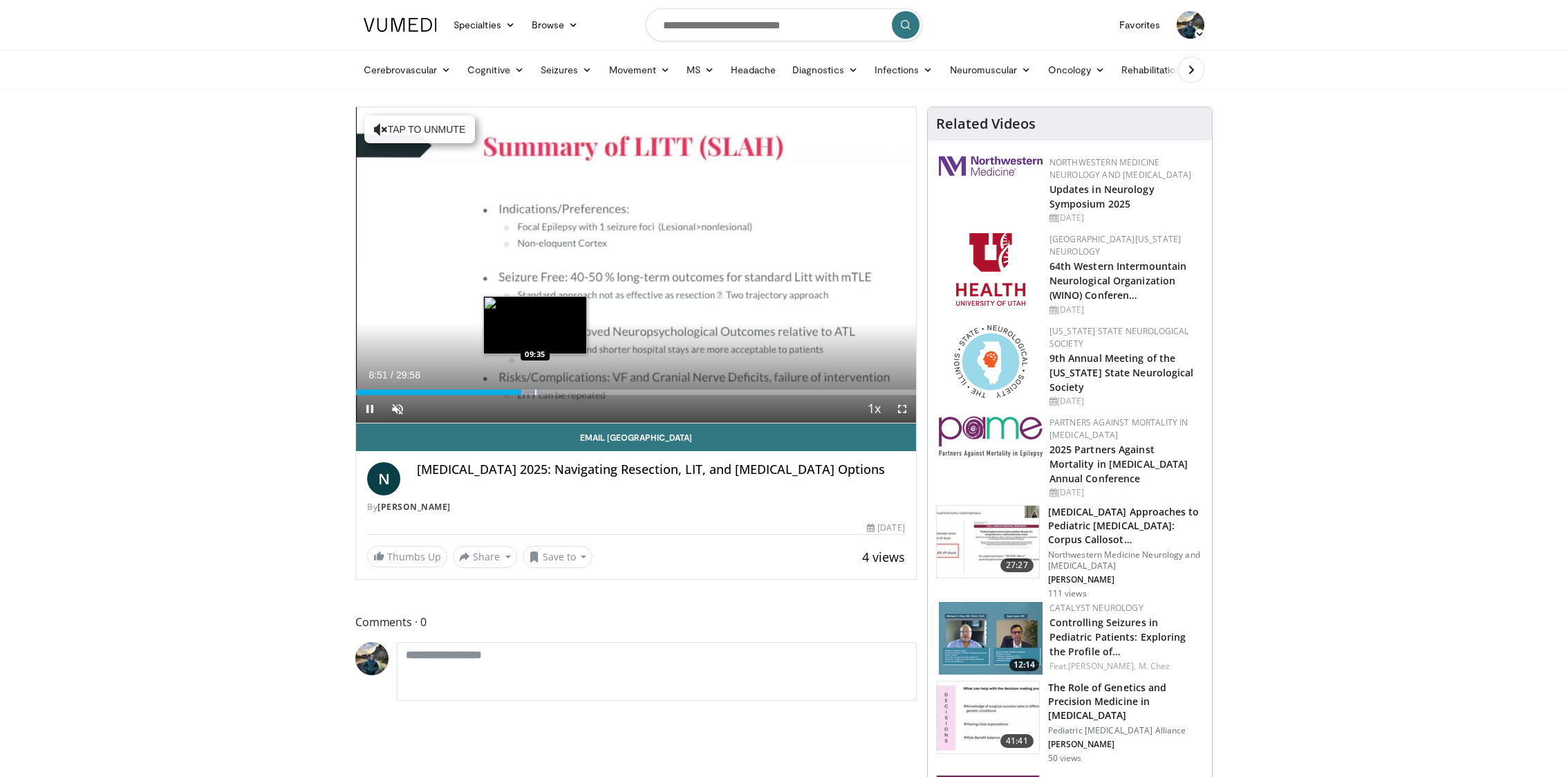
click at [535, 390] on div "Progress Bar" at bounding box center [536, 392] width 1 height 6
click at [547, 389] on div "Progress Bar" at bounding box center [548, 392] width 1 height 6
click at [568, 387] on div "Loaded : 37.25% 10:13 11:06" at bounding box center [636, 388] width 560 height 13
click at [588, 386] on div "Loaded : 41.70% 11:25 12:23" at bounding box center [636, 388] width 560 height 13
click at [610, 385] on div "Loaded : 42.47% 12:24 13:34" at bounding box center [636, 388] width 560 height 13
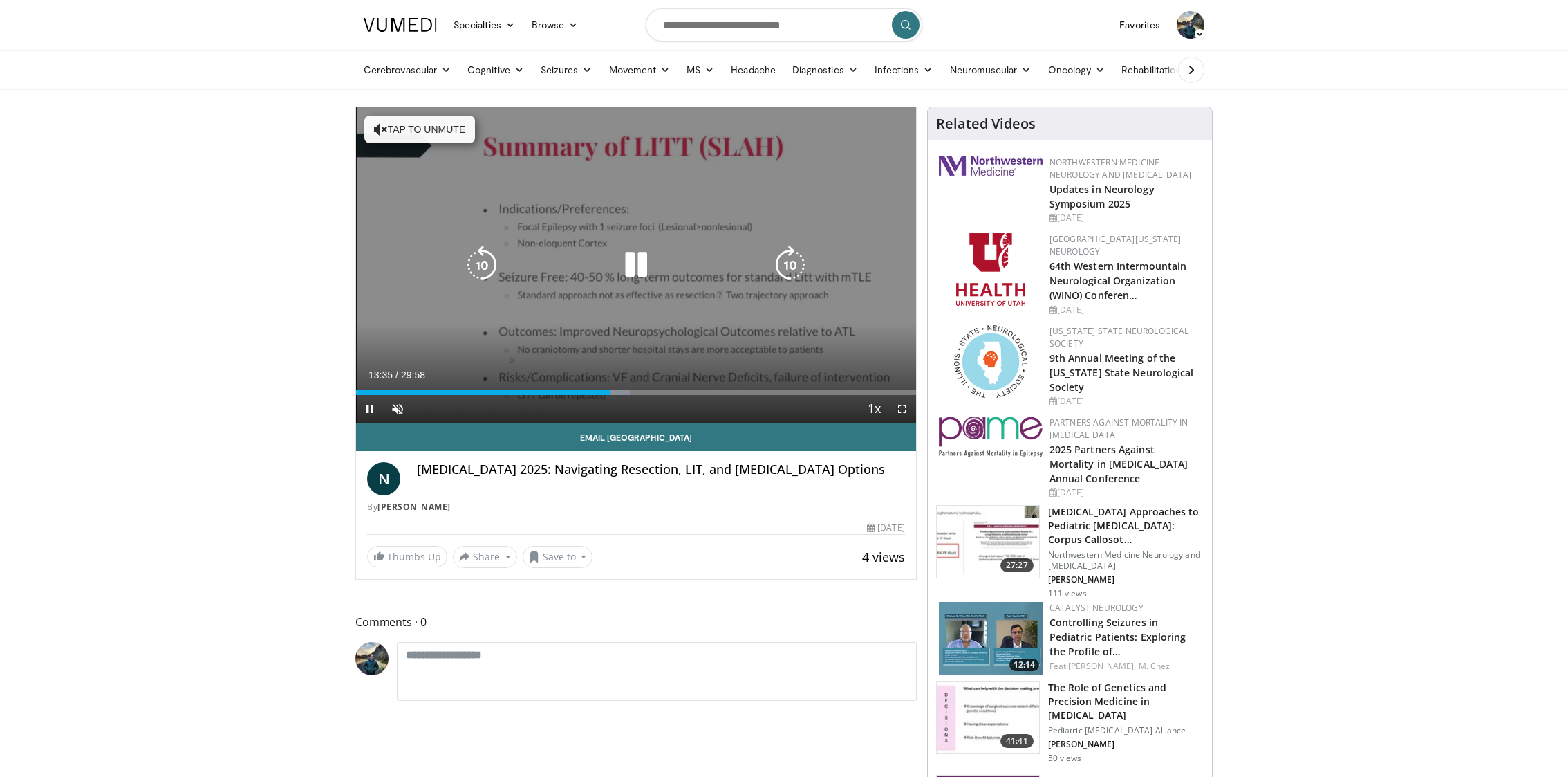
click at [627, 384] on div "Loaded : 48.93% 13:36 13:34" at bounding box center [636, 388] width 560 height 13
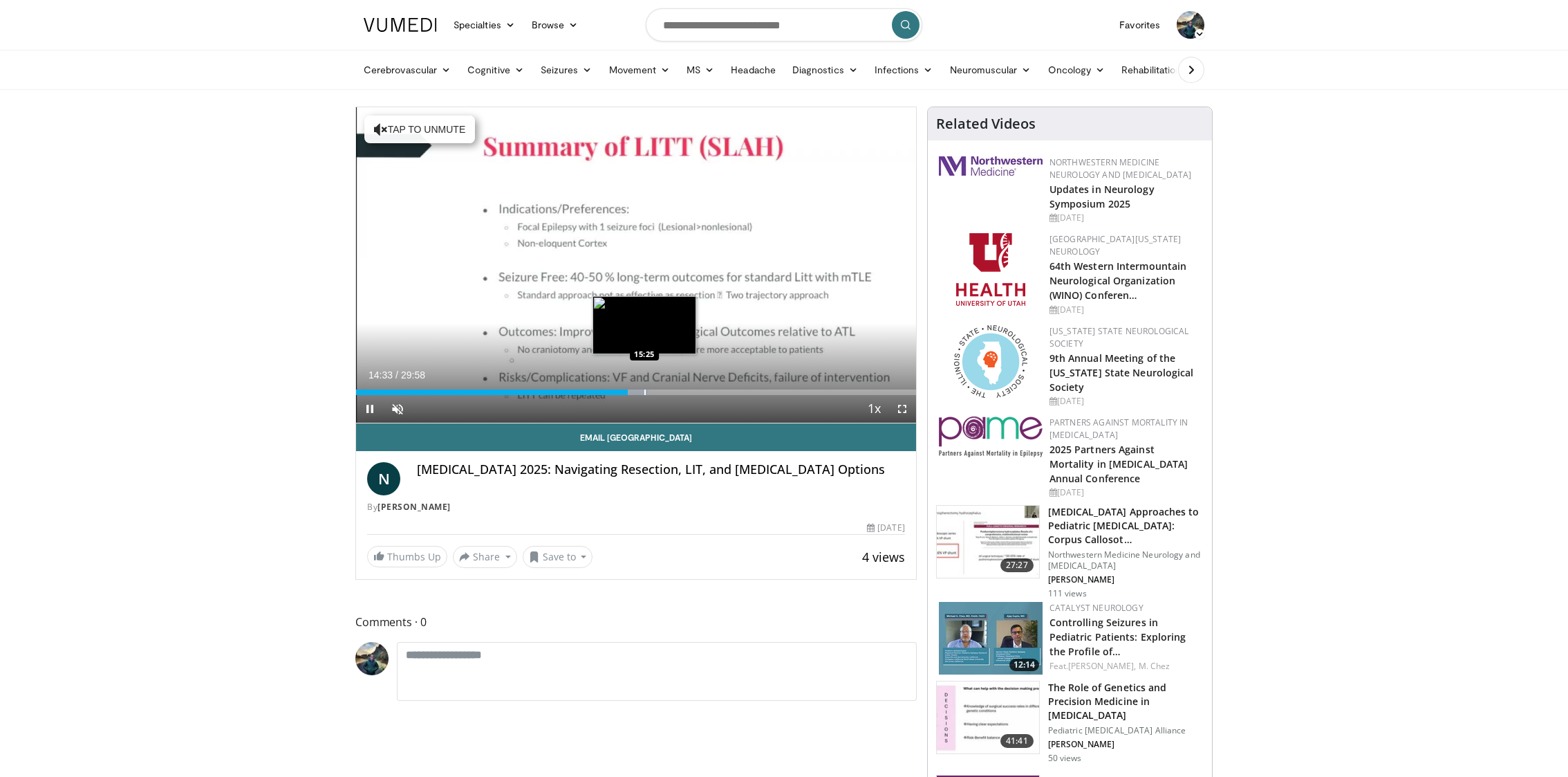
click at [644, 386] on div "Loaded : 52.26% 14:33 15:25" at bounding box center [636, 388] width 560 height 13
click at [663, 387] on div "Loaded : 54.60% 15:26 16:23" at bounding box center [636, 388] width 560 height 13
click at [675, 389] on div "Progress Bar" at bounding box center [676, 392] width 1 height 6
click at [681, 391] on div "Progress Bar" at bounding box center [681, 392] width 1 height 6
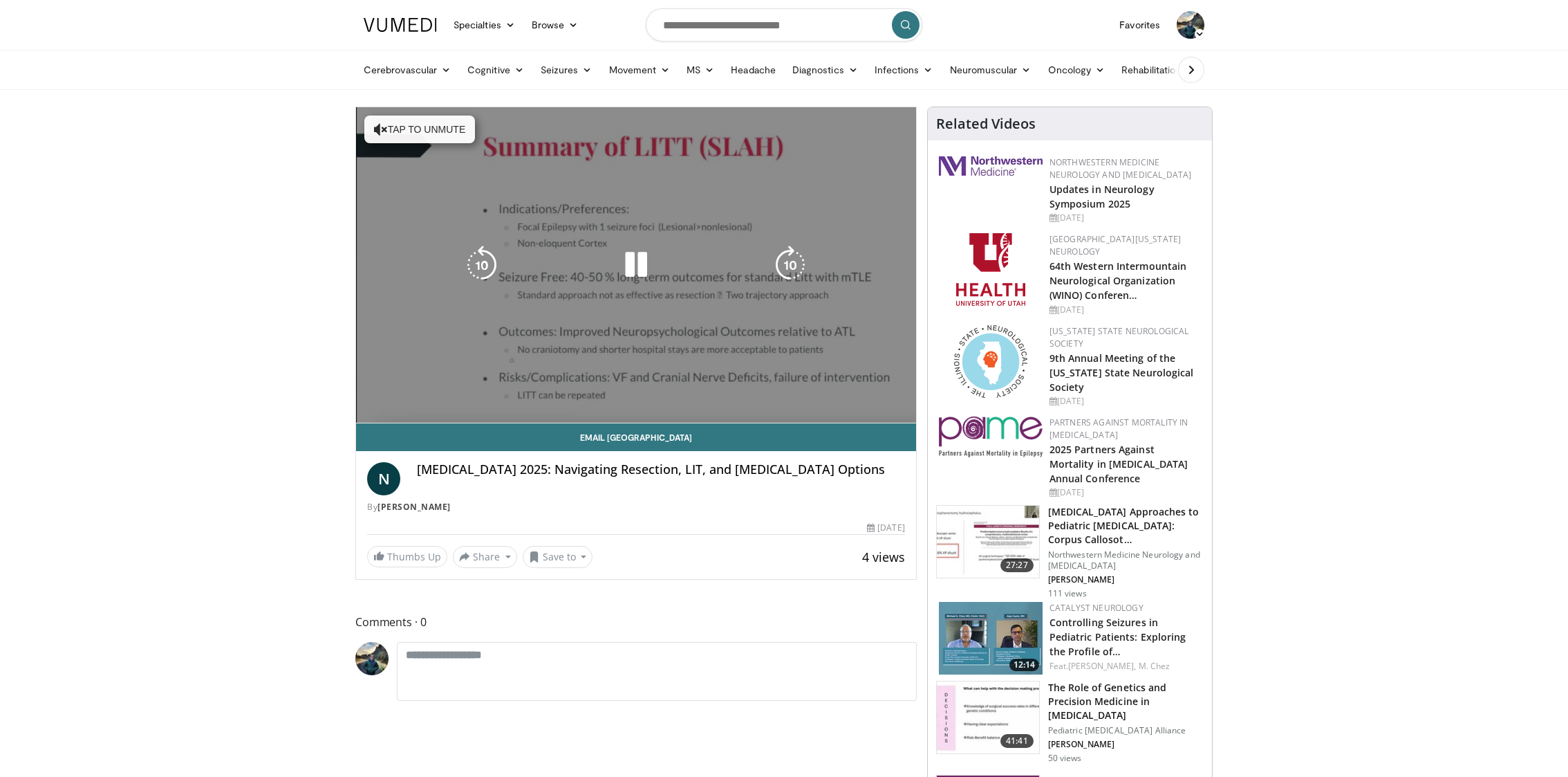
click at [689, 391] on video-js "**********" at bounding box center [636, 265] width 560 height 316
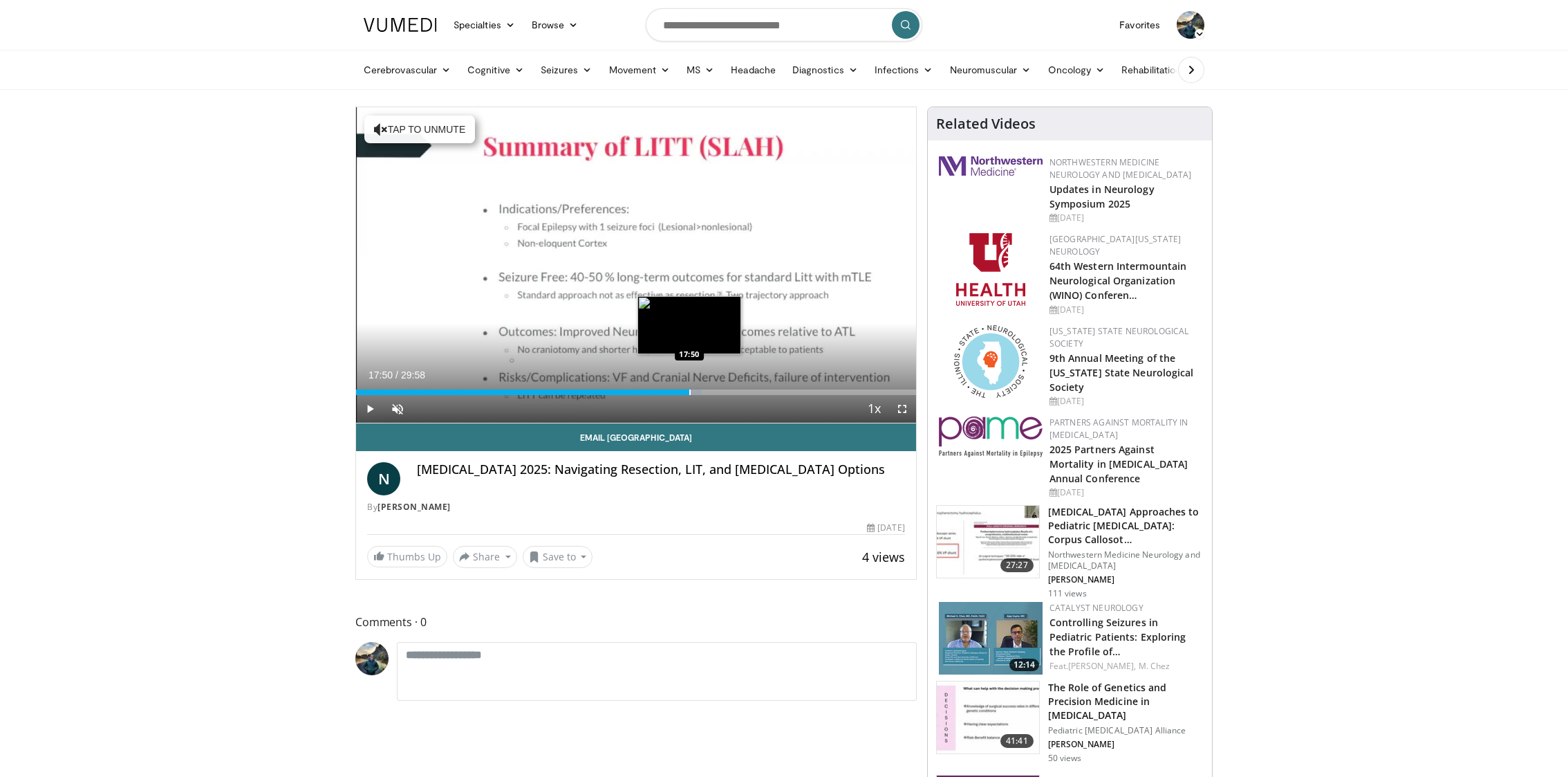
click at [689, 391] on div "Progress Bar" at bounding box center [690, 392] width 1 height 6
click at [698, 390] on div "Progress Bar" at bounding box center [697, 392] width 1 height 6
click at [687, 389] on div "Progress Bar" at bounding box center [687, 392] width 1 height 6
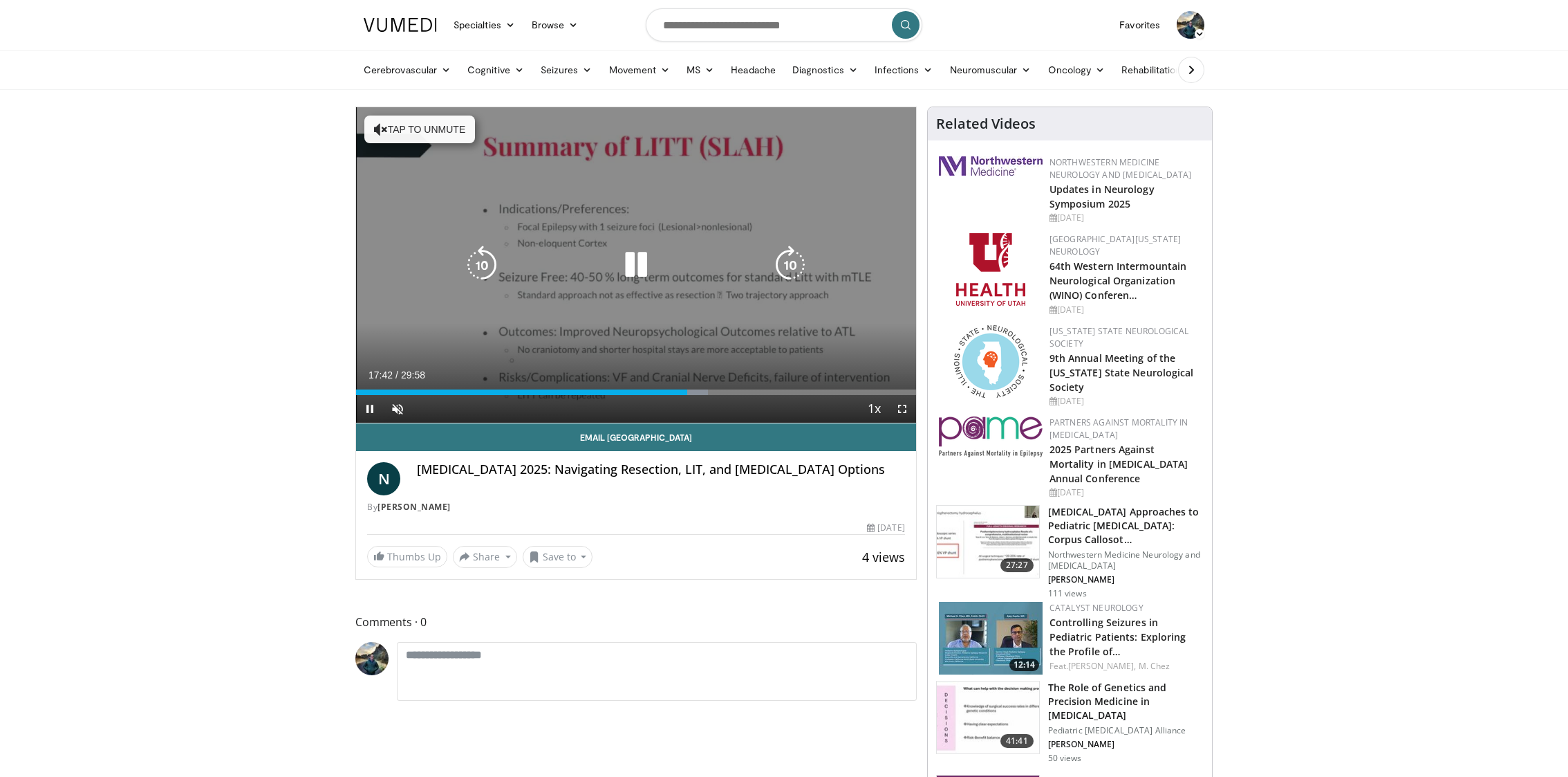
click at [414, 128] on button "Tap to unmute" at bounding box center [419, 129] width 110 height 27
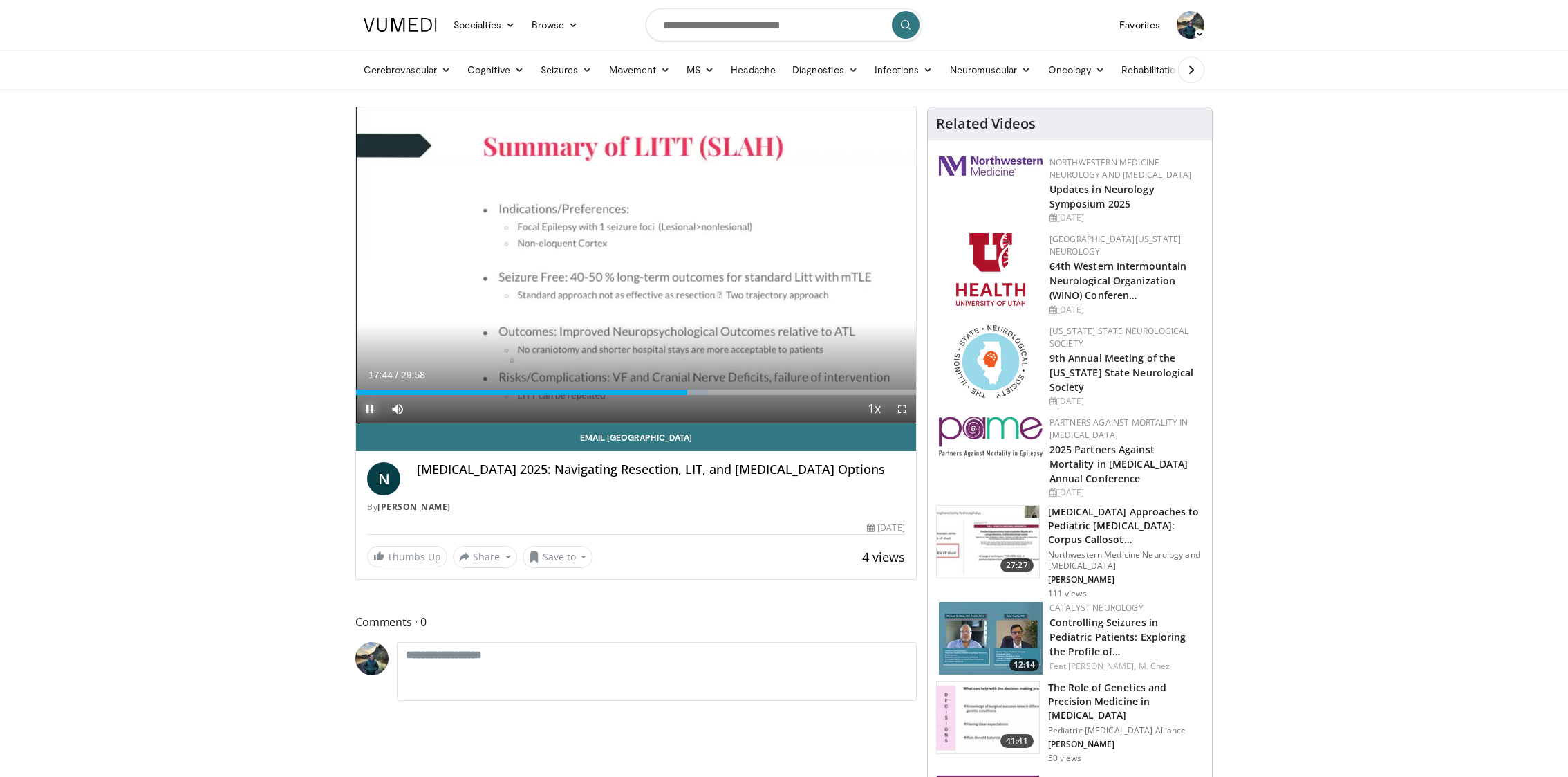
click at [366, 408] on span "Video Player" at bounding box center [370, 409] width 27 height 27
click at [676, 391] on div "Progress Bar" at bounding box center [676, 392] width 1 height 6
click at [664, 392] on div "Loaded : 60.60% 16:32 16:32" at bounding box center [636, 392] width 560 height 6
